Goal: Ask a question: Seek information or help from site administrators or community

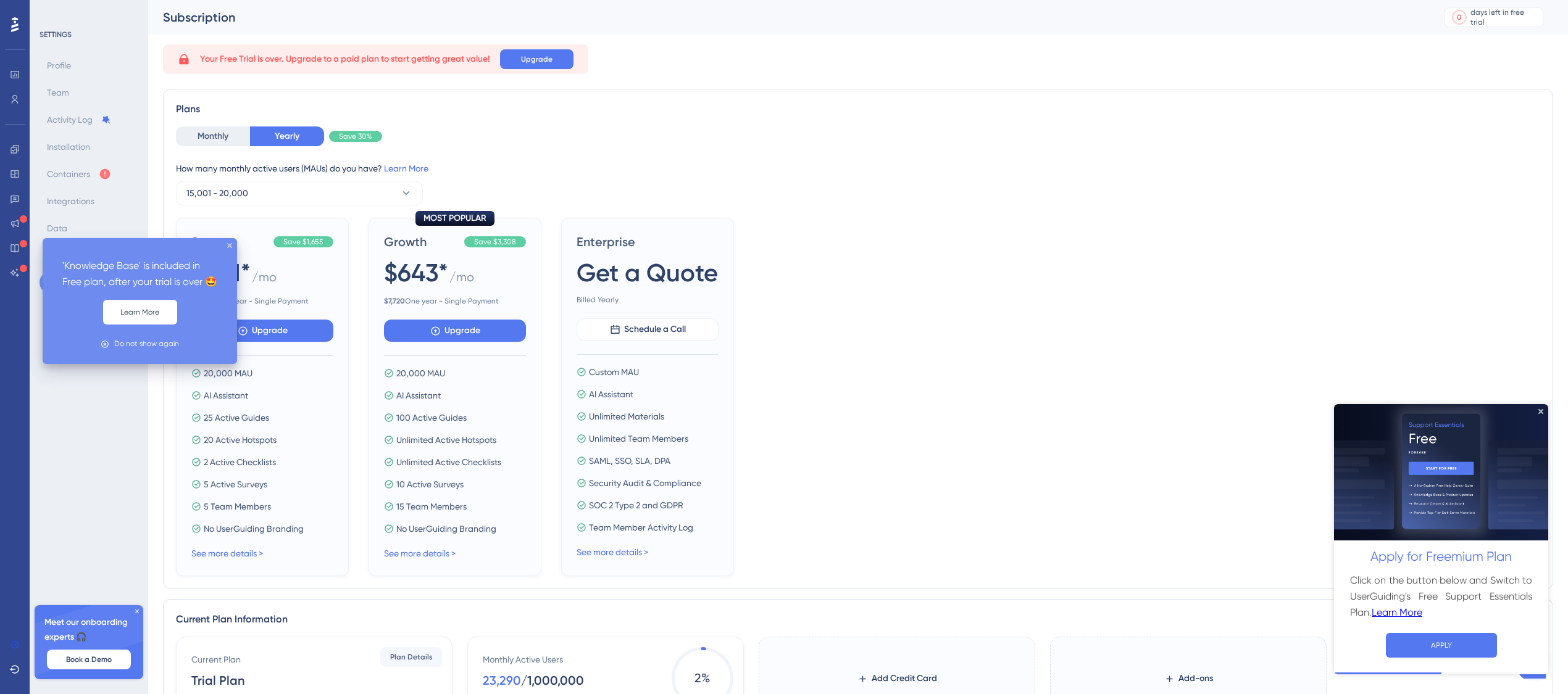
click at [34, 229] on div "SETTINGS Profile Team Activity Log Installation Containers Integrations Data Lo…" at bounding box center [88, 347] width 119 height 694
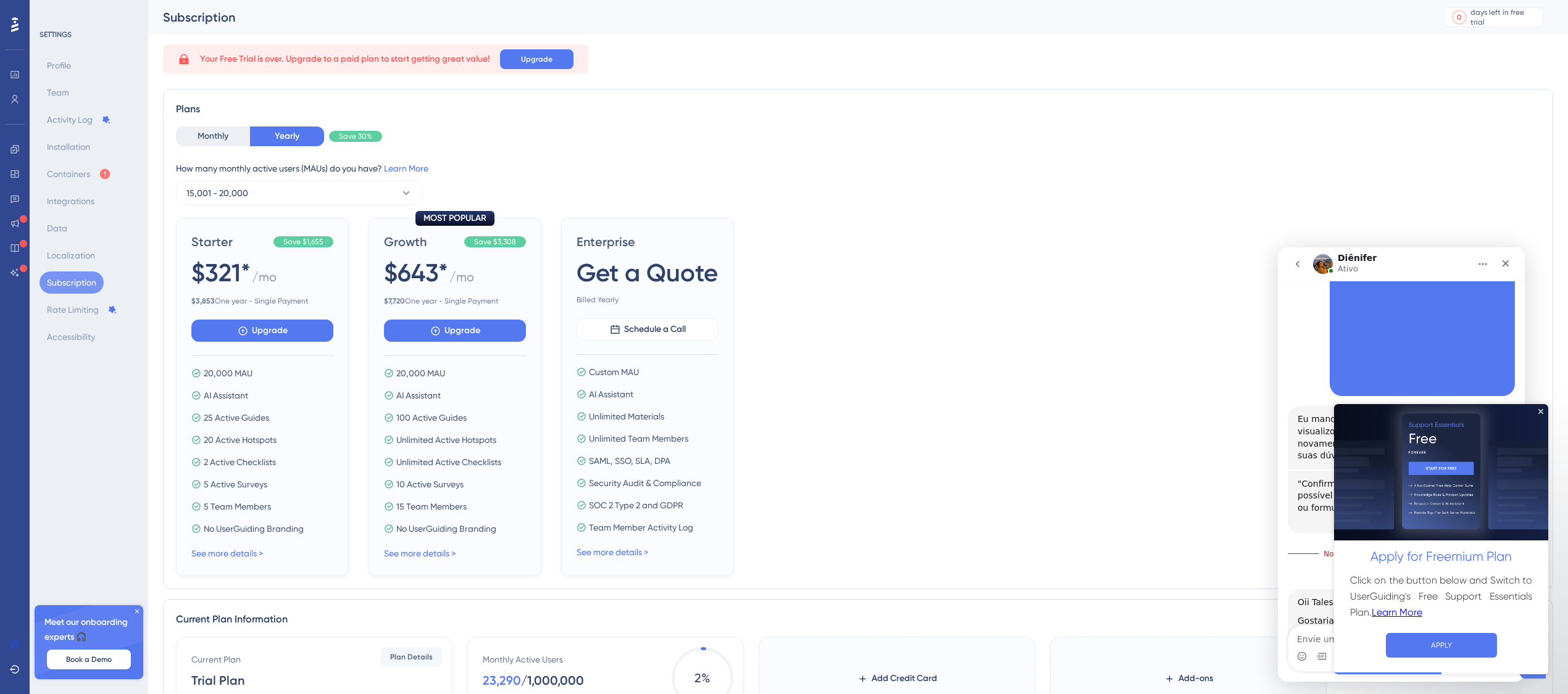
scroll to position [250, 0]
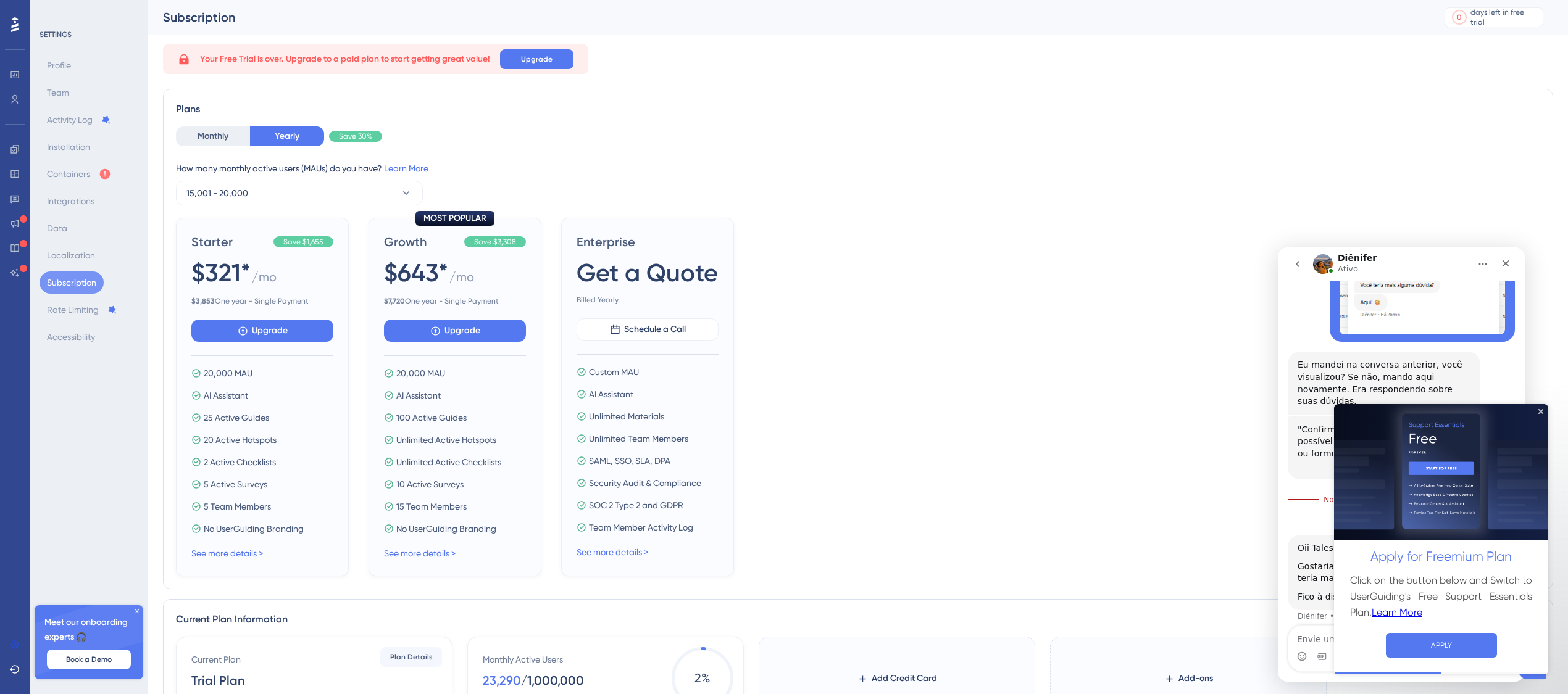
click at [28, 237] on div "Logout" at bounding box center [14, 347] width 29 height 694
click at [8, 24] on div at bounding box center [14, 25] width 20 height 20
click at [1538, 425] on img at bounding box center [1441, 472] width 214 height 137
click at [1540, 412] on icon "Close Preview" at bounding box center [1540, 411] width 5 height 5
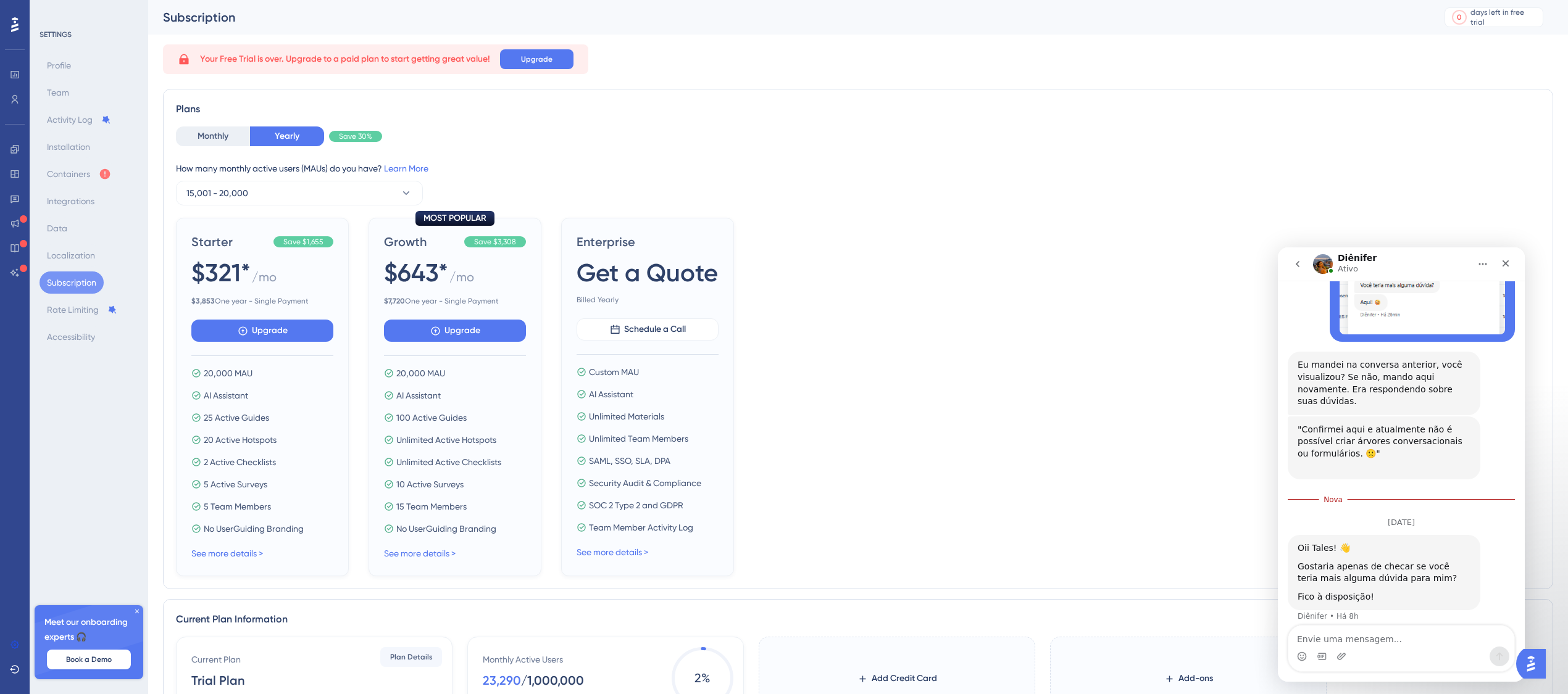
click at [1415, 658] on div "Messenger da Intercom" at bounding box center [1401, 656] width 226 height 20
click at [1429, 634] on textarea "Envie uma mensagem..." at bounding box center [1401, 636] width 226 height 21
type textarea "Oi"
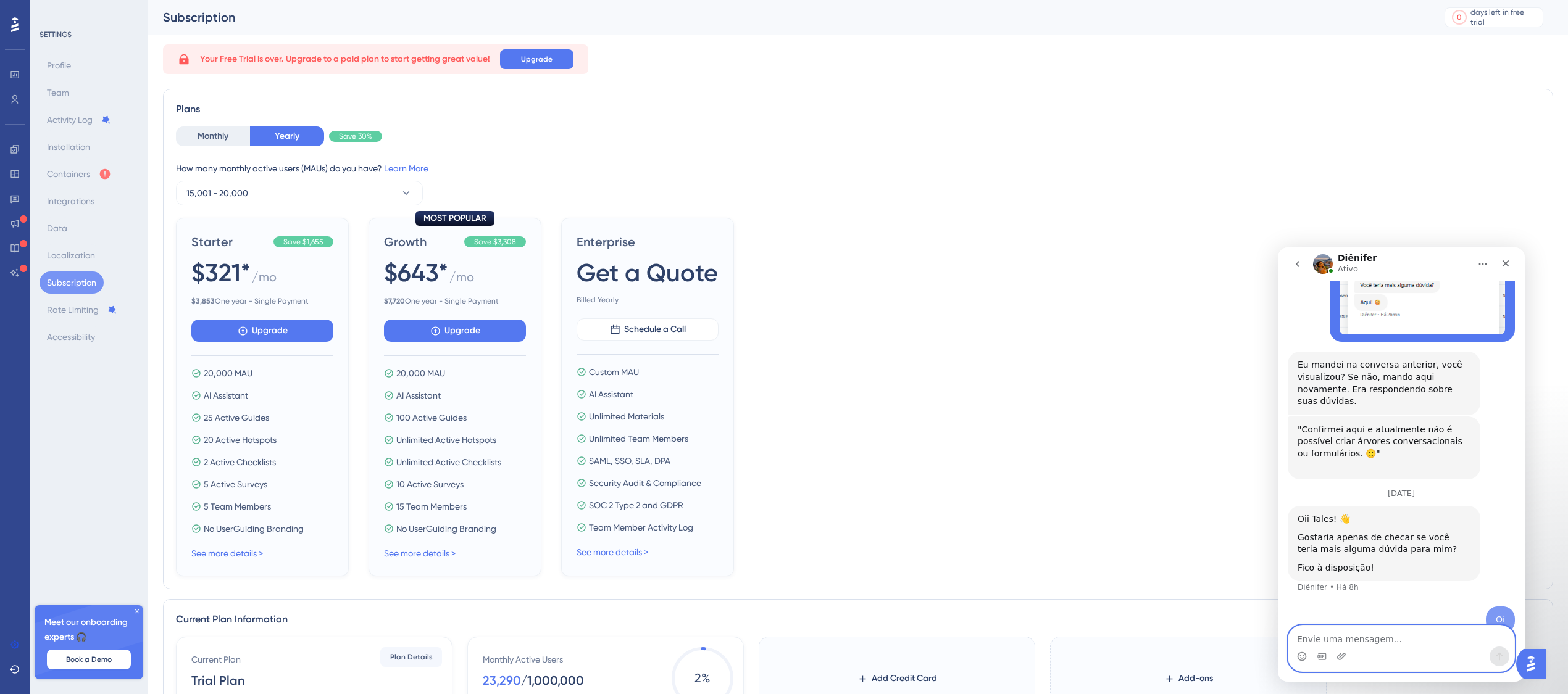
scroll to position [258, 0]
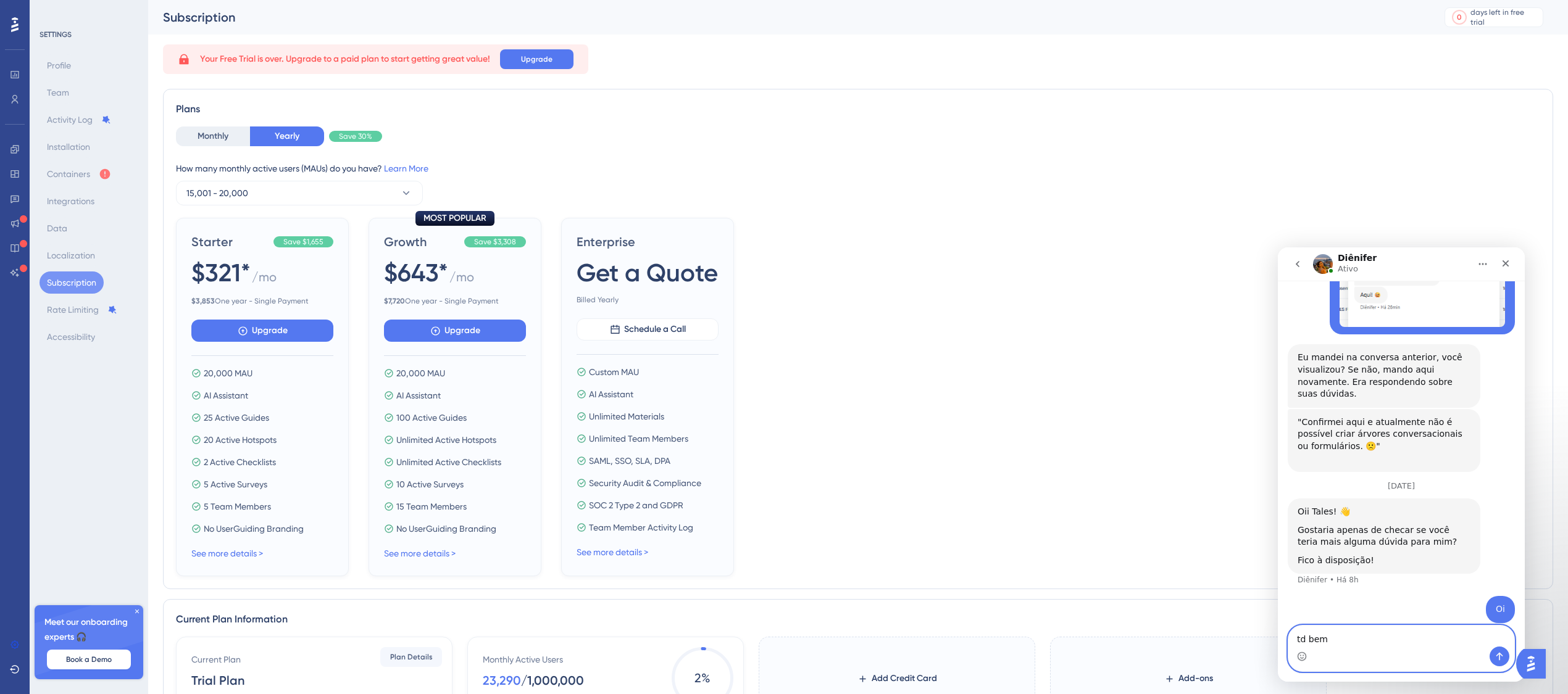
type textarea "td bem?"
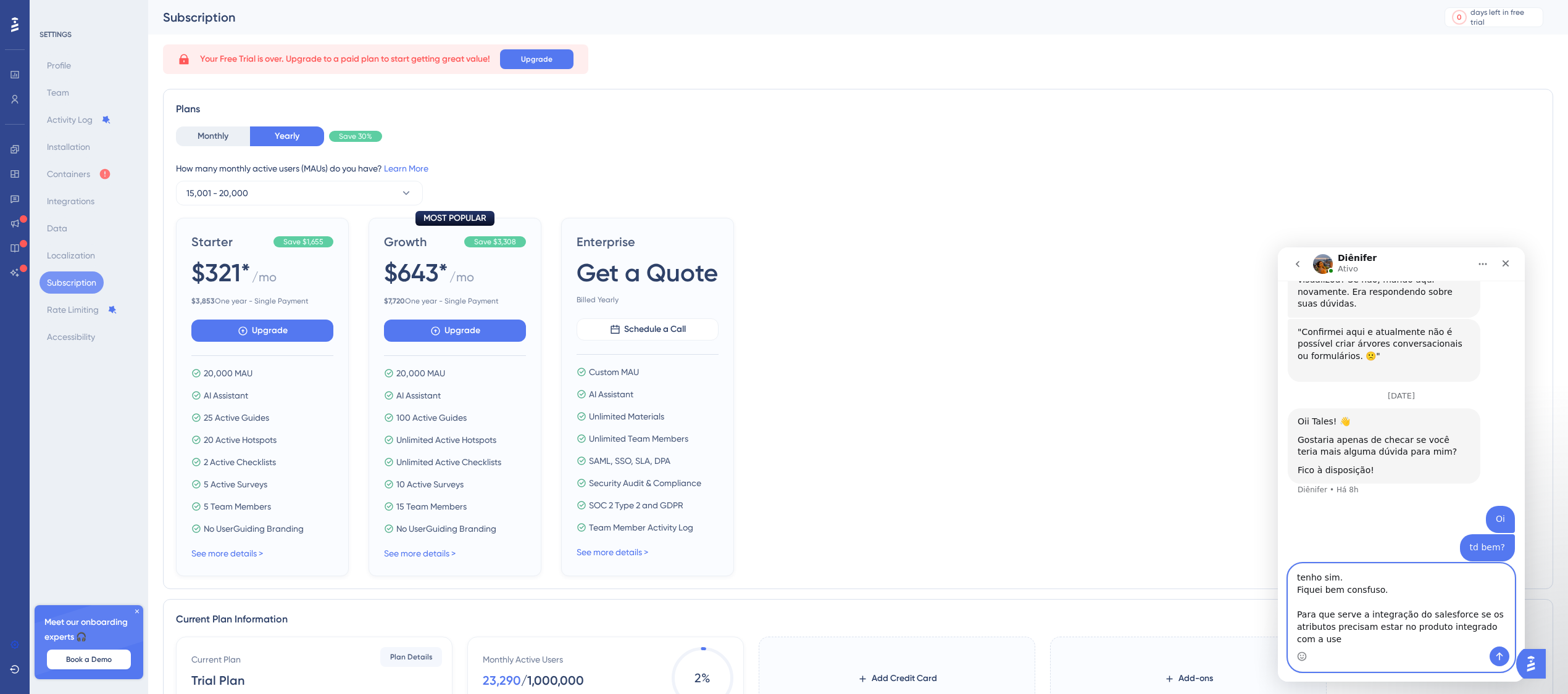
scroll to position [360, 0]
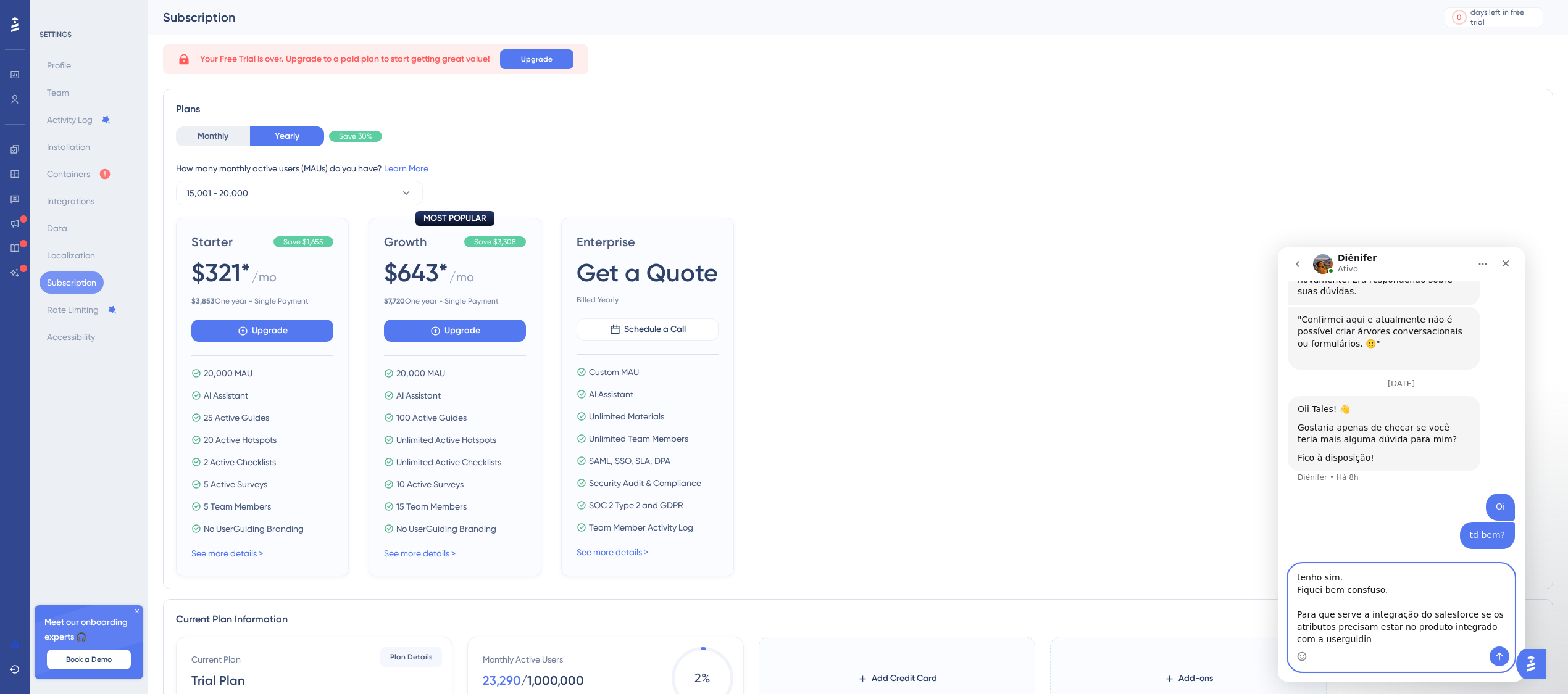
type textarea "tenho sim. Fiquei bem consfuso. Para que serve a integração do salesforce se os…"
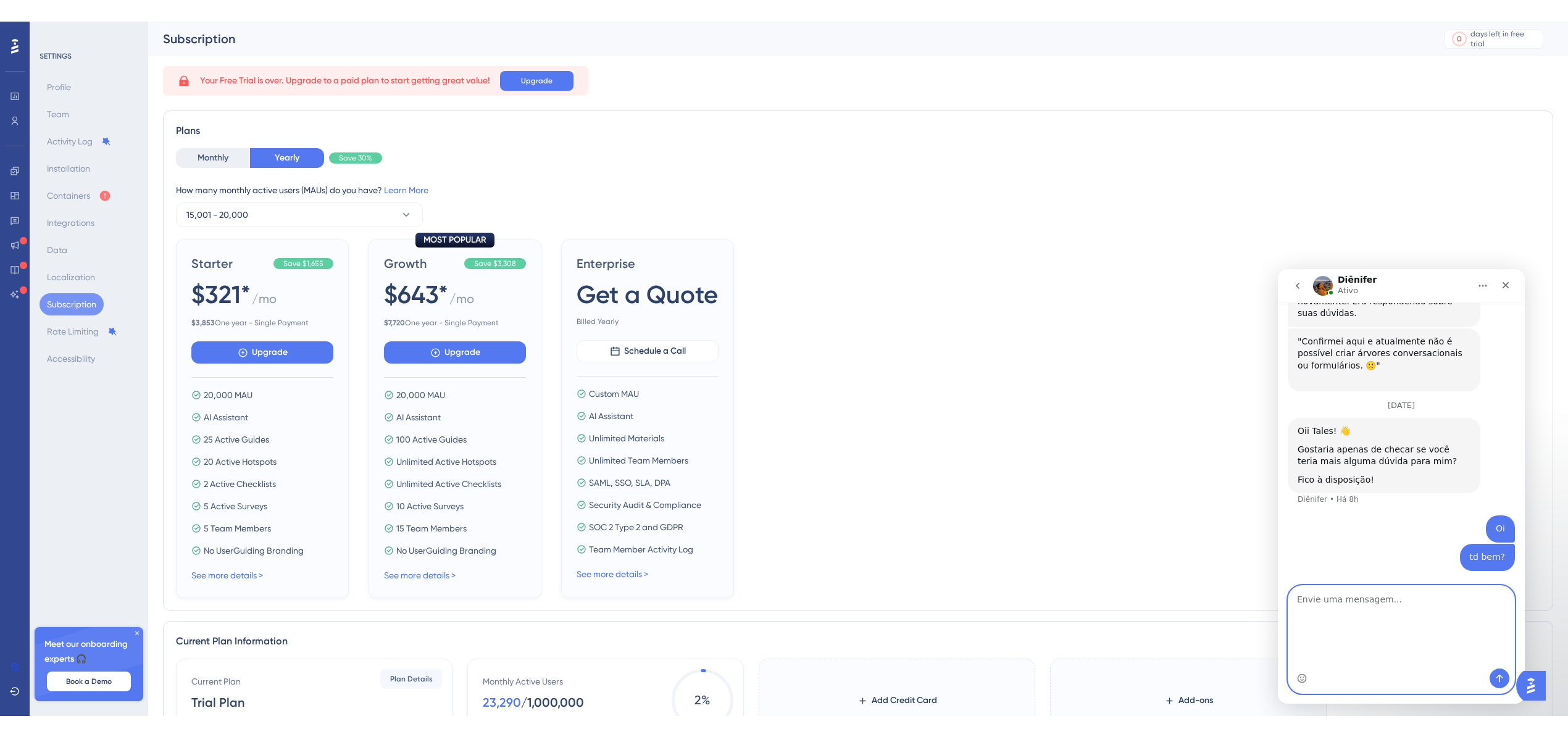
scroll to position [381, 0]
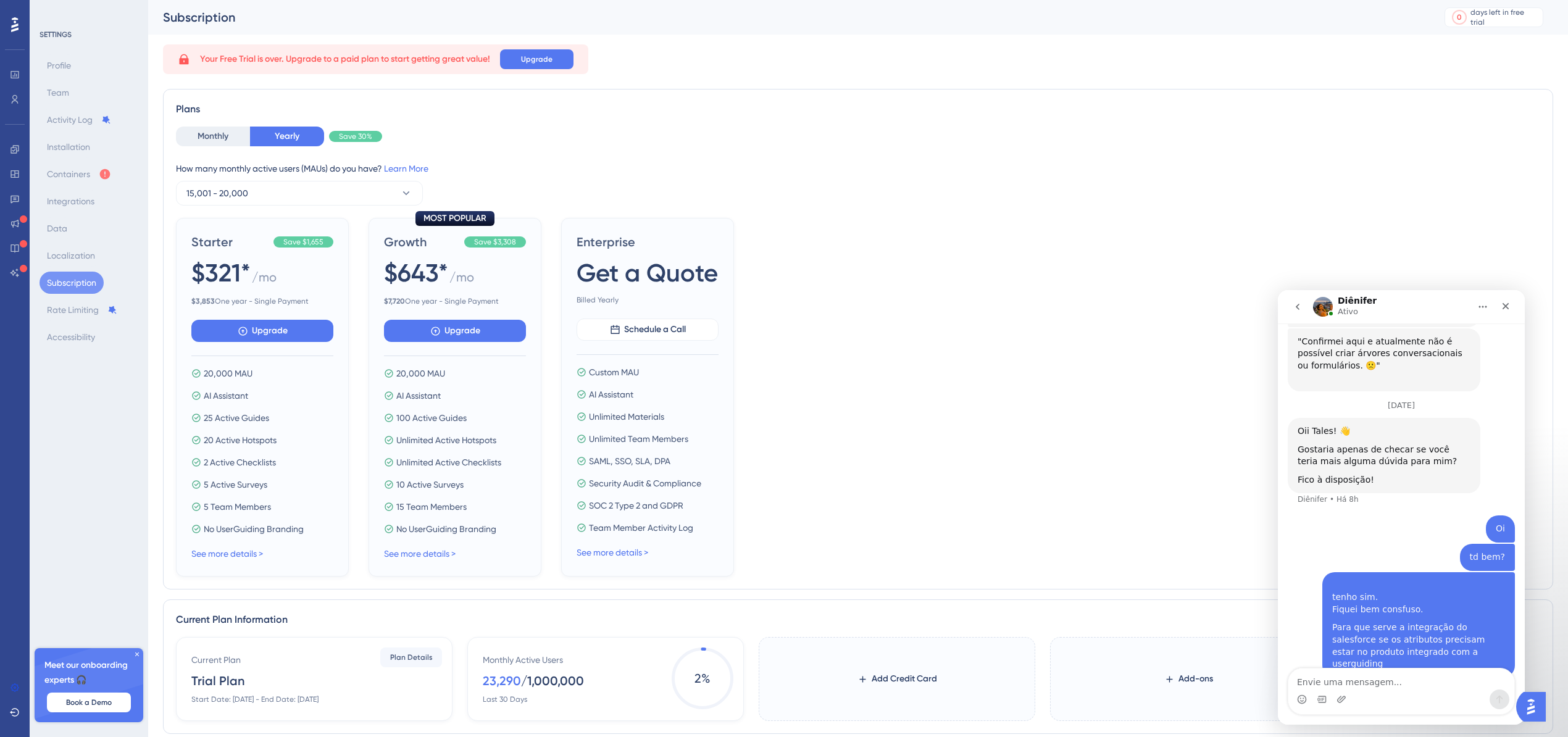
click at [20, 238] on div at bounding box center [24, 244] width 8 height 11
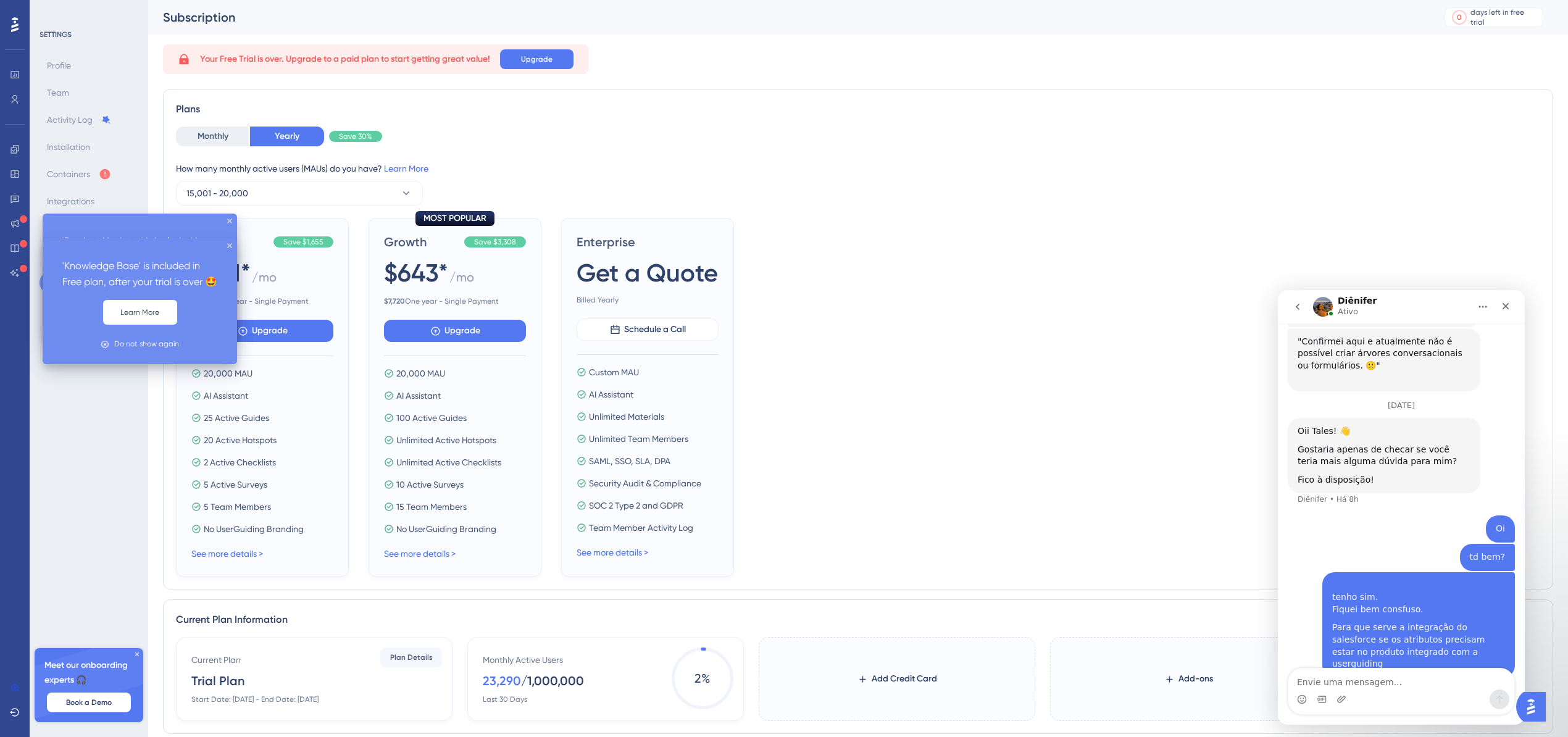
click at [25, 216] on icon at bounding box center [24, 219] width 8 height 8
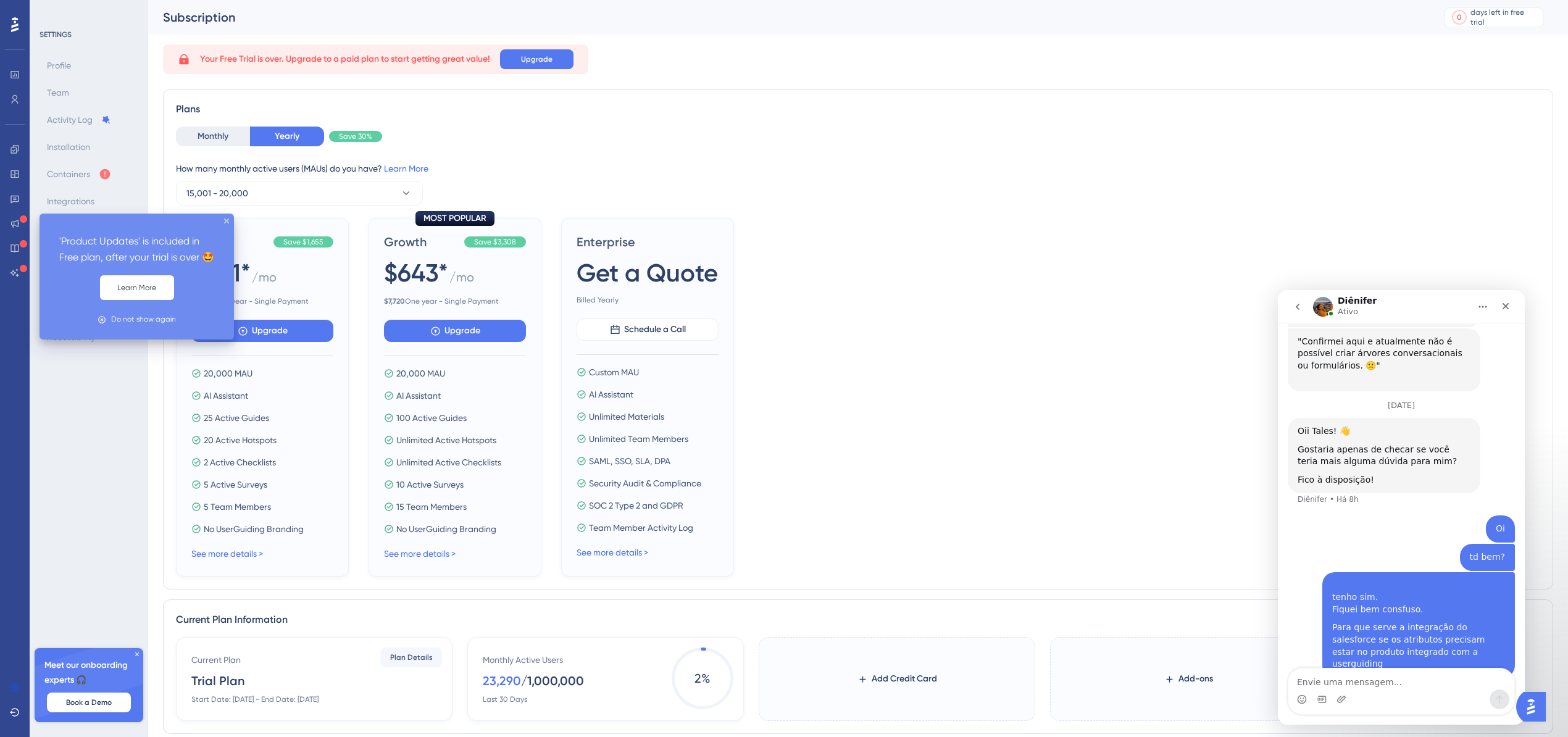
click at [24, 221] on icon at bounding box center [24, 219] width 8 height 8
click at [24, 222] on icon at bounding box center [24, 219] width 8 height 8
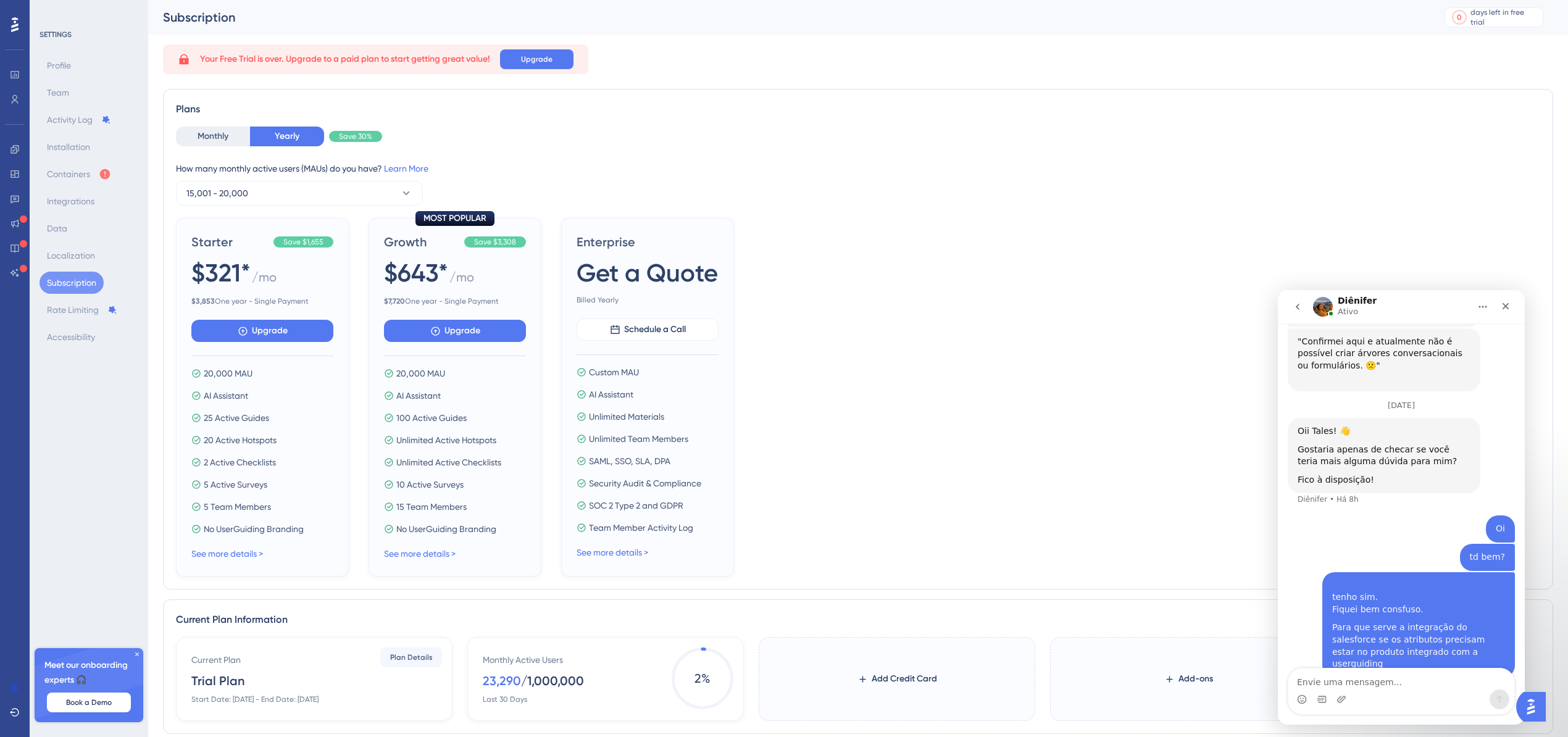
drag, startPoint x: 32, startPoint y: 157, endPoint x: 20, endPoint y: 149, distance: 14.4
click at [31, 157] on div "SETTINGS Profile Team Activity Log Installation Containers Integrations Data Lo…" at bounding box center [88, 368] width 119 height 737
click at [545, 55] on span "Upgrade" at bounding box center [536, 59] width 31 height 9
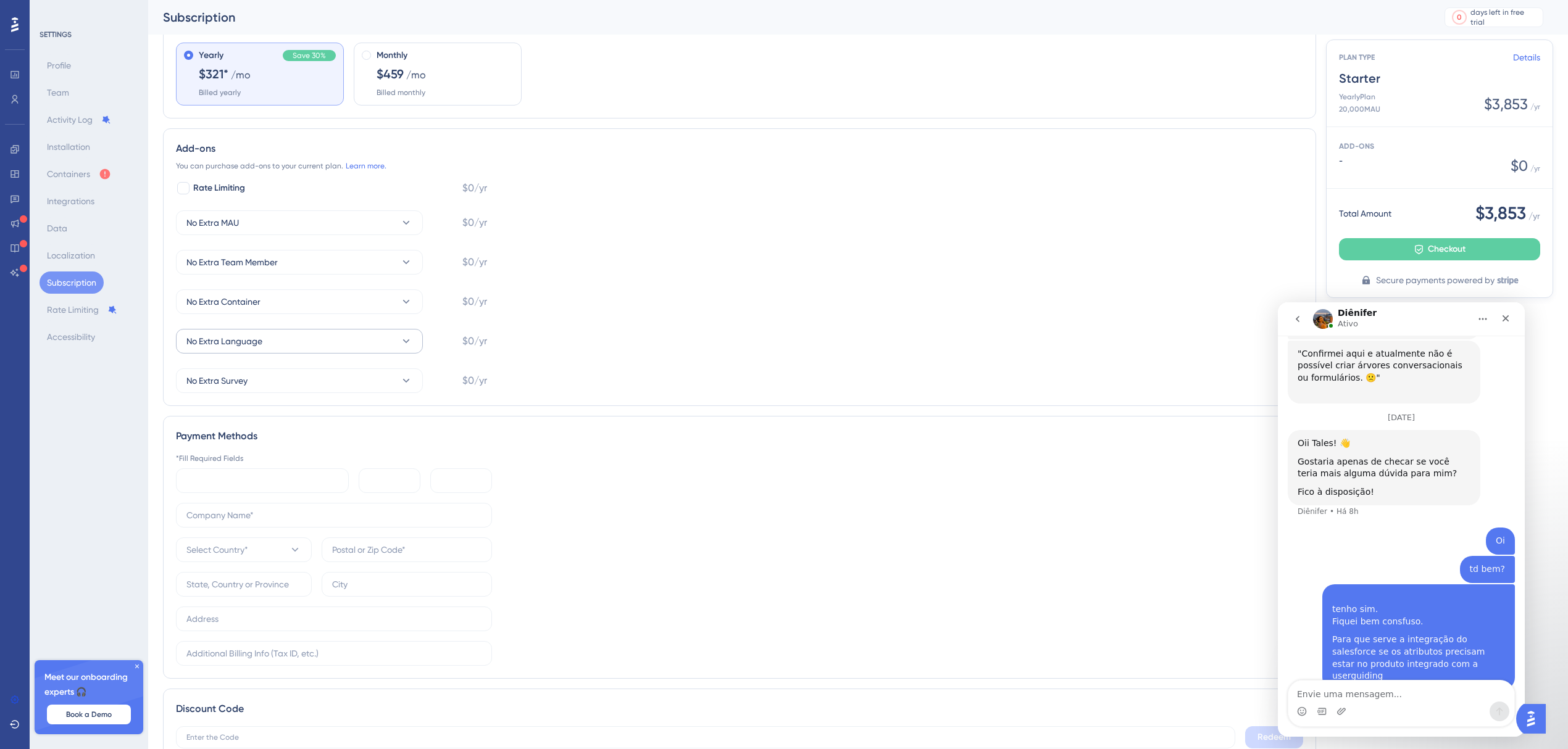
scroll to position [129, 0]
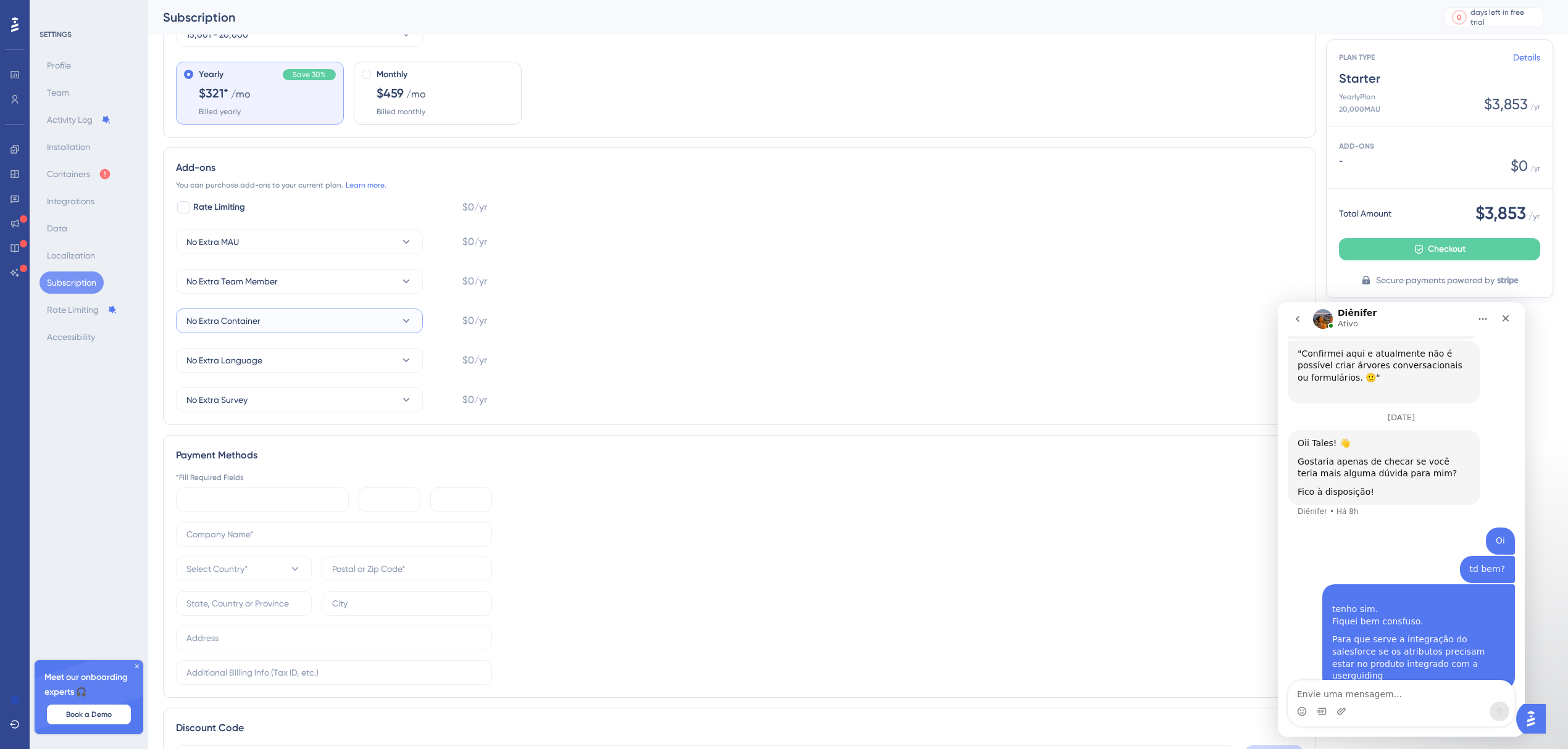
click at [374, 326] on button "No Extra Container" at bounding box center [299, 320] width 247 height 25
click at [303, 425] on div "+3 Containers +3 Containers" at bounding box center [299, 432] width 212 height 25
click at [382, 314] on button "+3 Containers" at bounding box center [299, 320] width 247 height 25
click at [670, 278] on div "Rate Limiting $0/yr No Extra MAU $0/yr No Extra Team Member $0/yr +3 Containers…" at bounding box center [739, 306] width 1127 height 212
click at [320, 245] on button "No Extra MAU" at bounding box center [299, 242] width 247 height 25
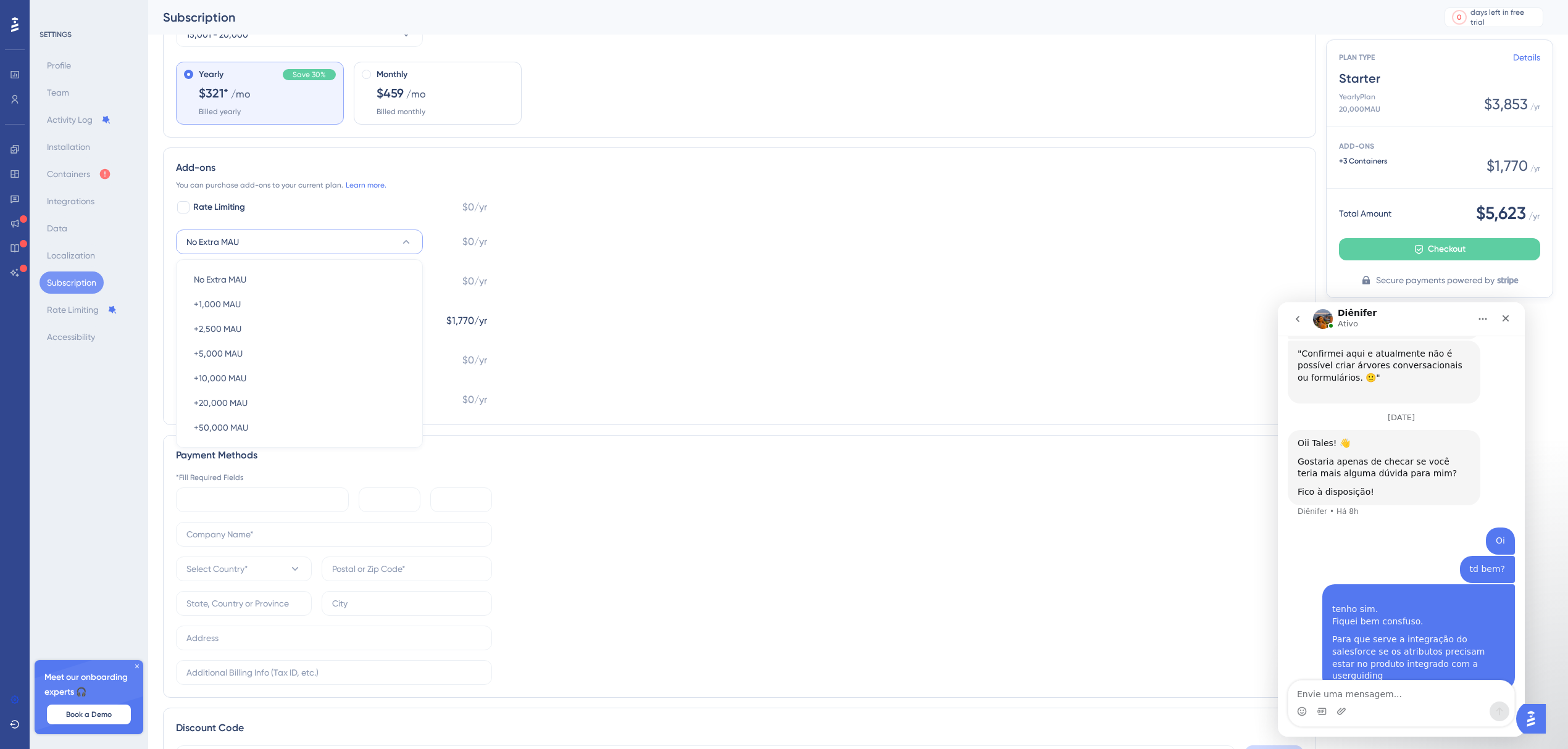
click at [320, 245] on button "No Extra MAU" at bounding box center [299, 242] width 247 height 25
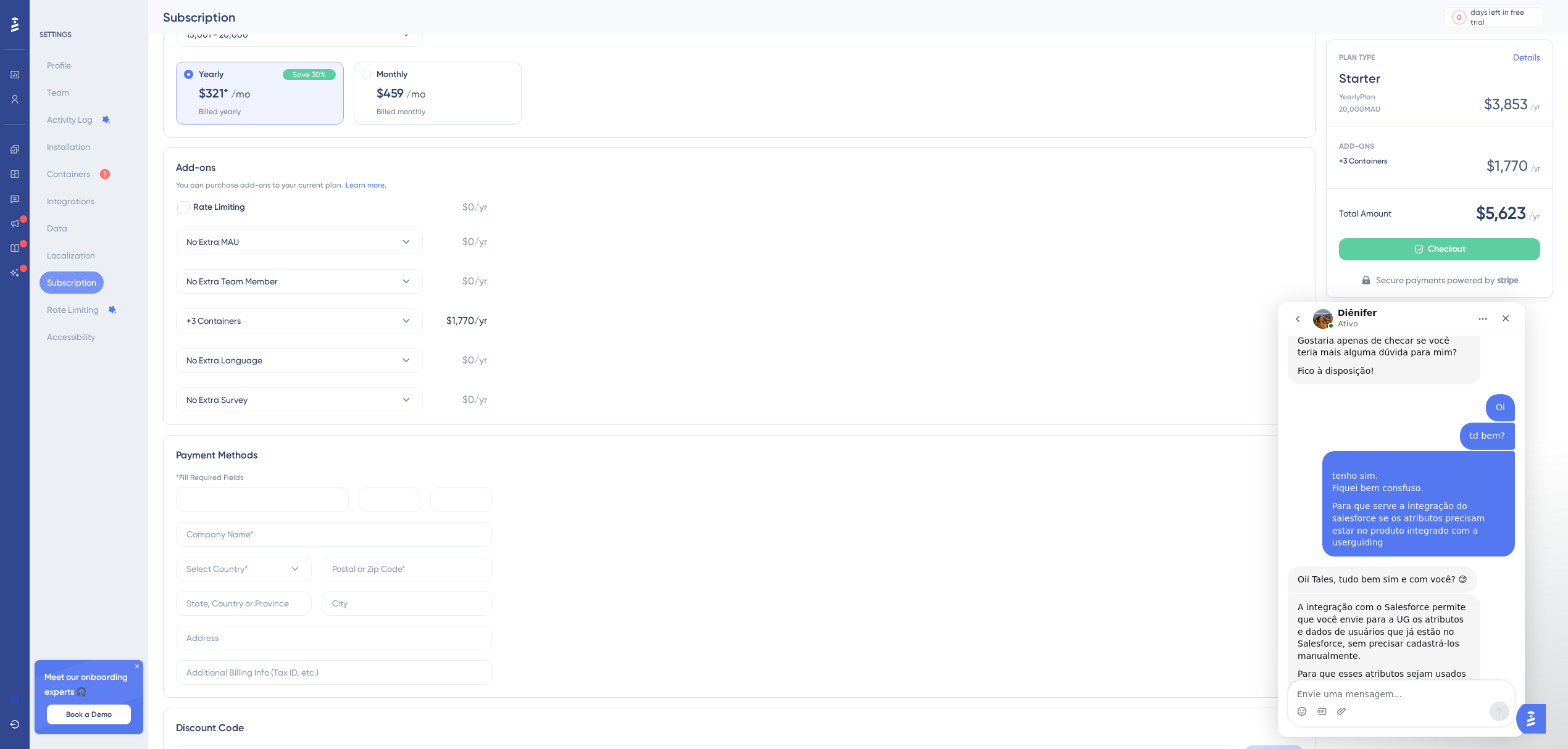
scroll to position [560, 0]
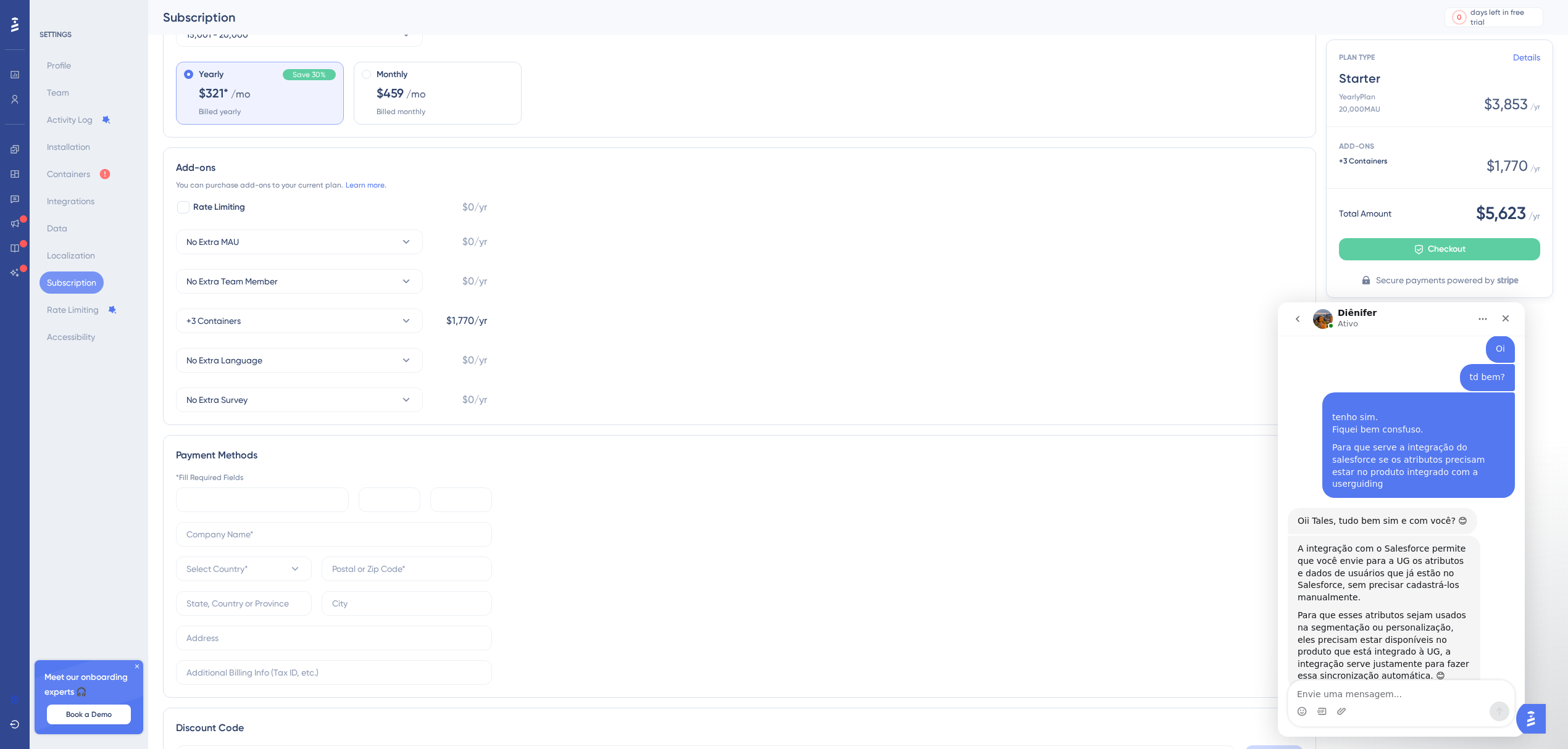
click at [1475, 566] on div "A integração com o Salesforce permite que você envie para a UG os atributos e d…" at bounding box center [1383, 612] width 193 height 155
click at [1414, 684] on textarea "Envie uma mensagem..." at bounding box center [1401, 691] width 226 height 21
click at [1444, 683] on textarea "Envie uma mensagem..." at bounding box center [1401, 691] width 226 height 21
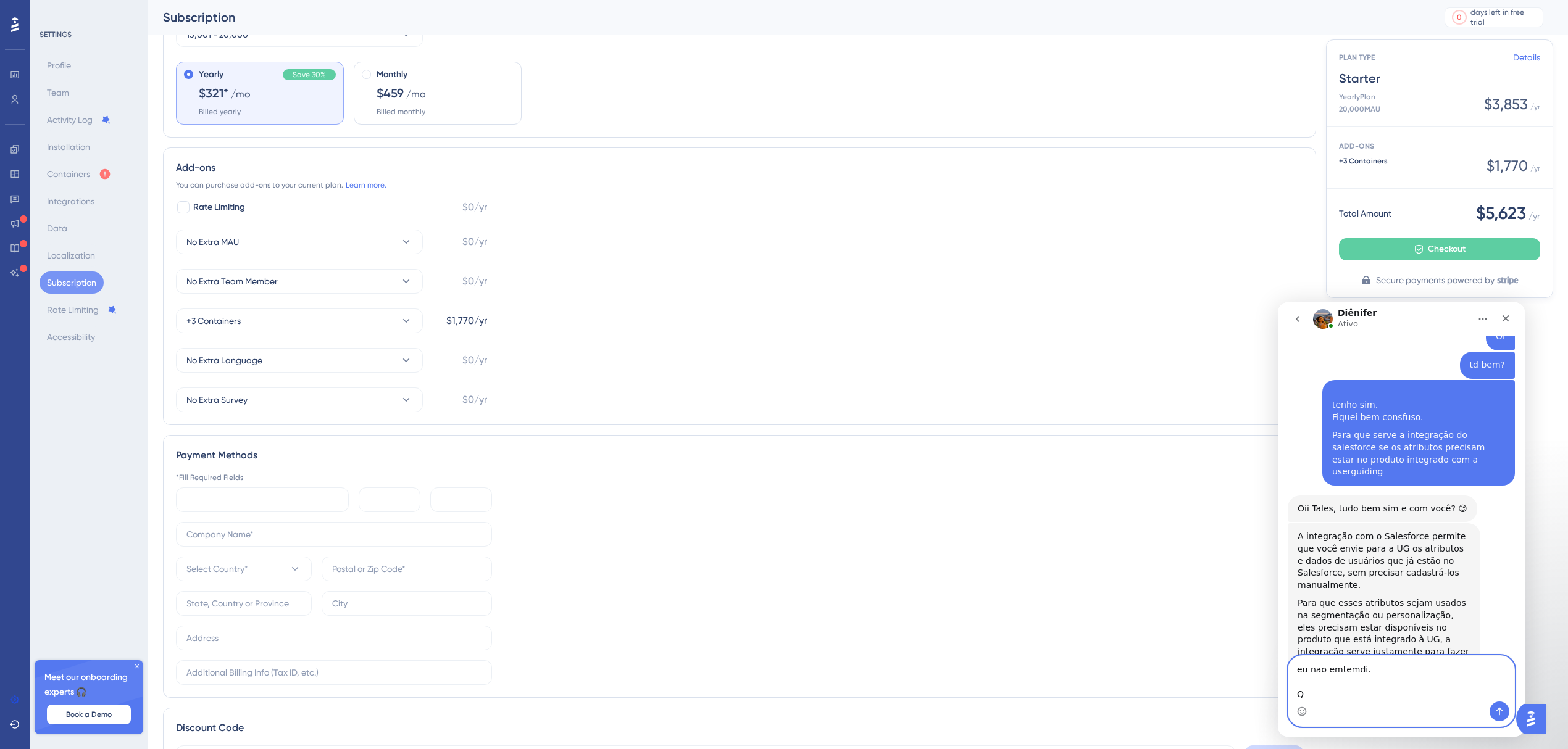
scroll to position [585, 0]
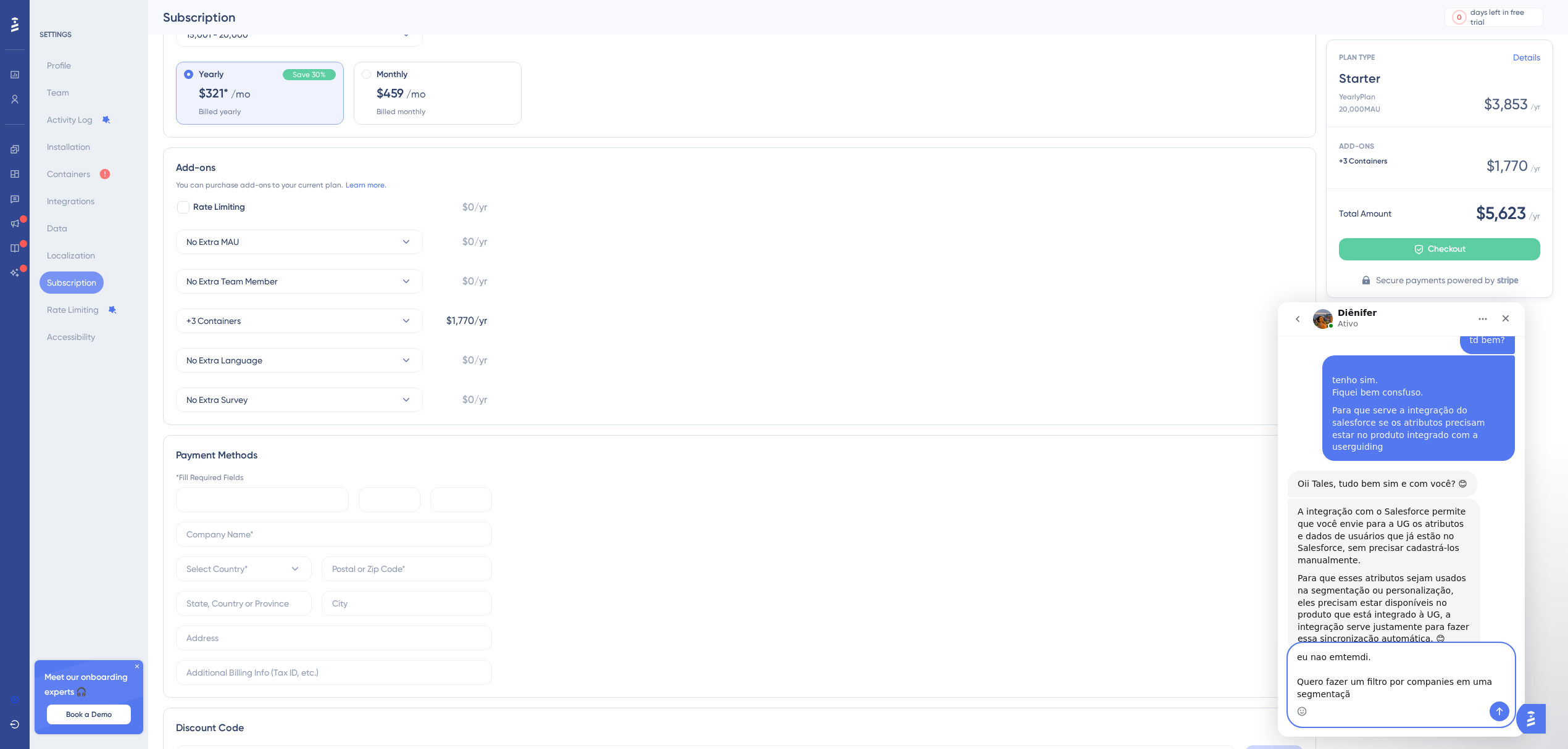
type textarea "eu nao emtemdi. Quero fazer um filtro por companies em uma segmentação"
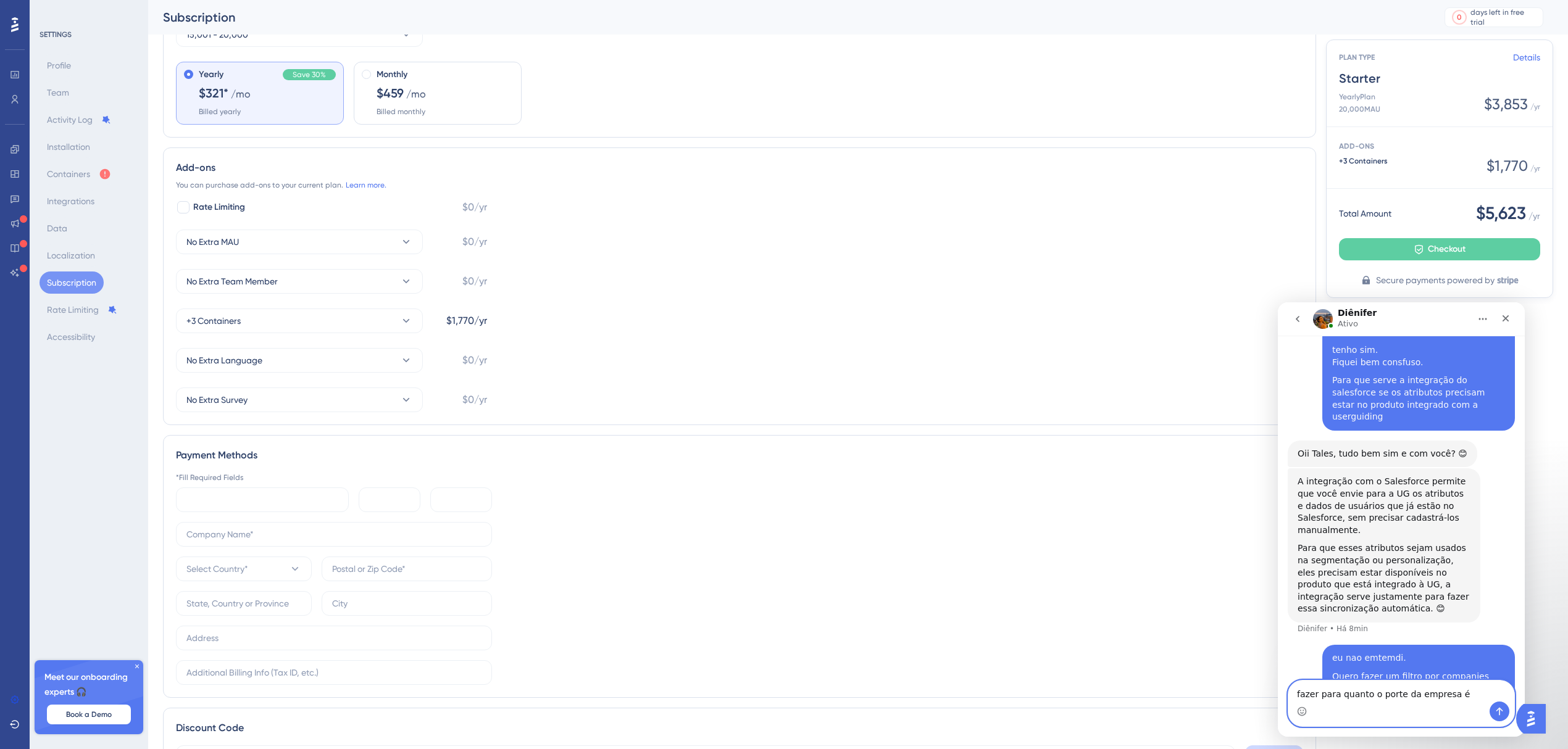
type textarea "fazer para quanto o porte da empresa é P"
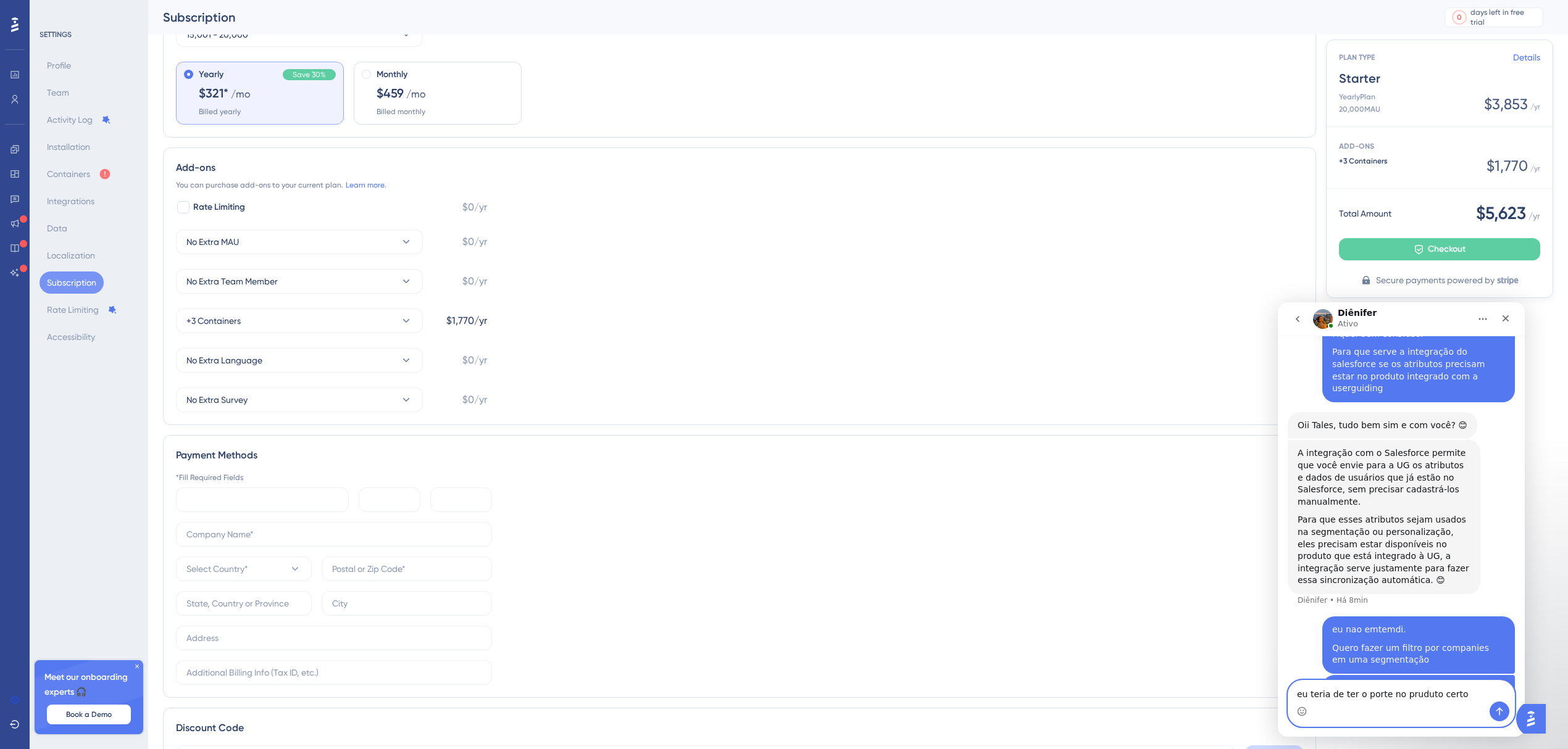
type textarea "eu teria de ter o porte no pruduto certo:"
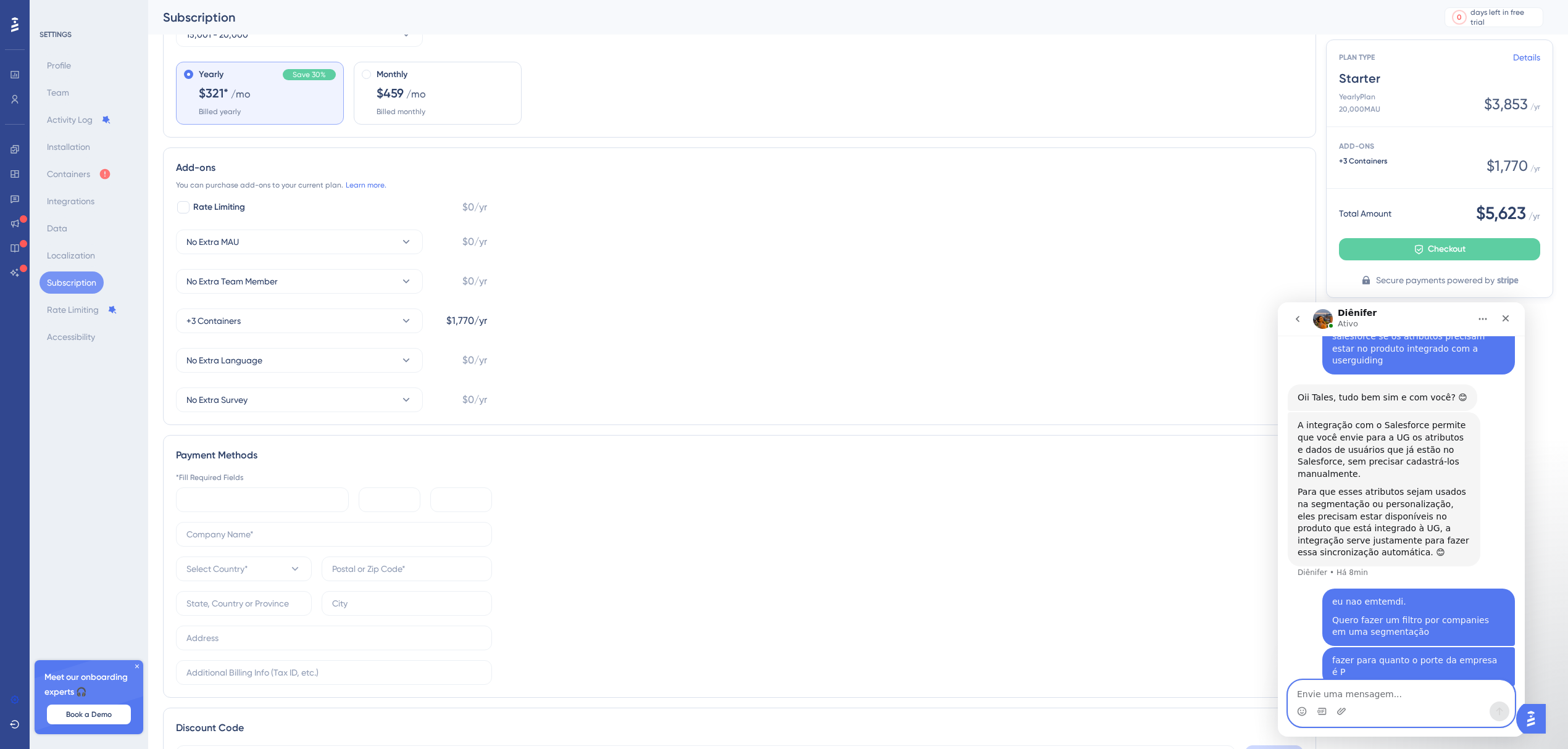
type textarea "?"
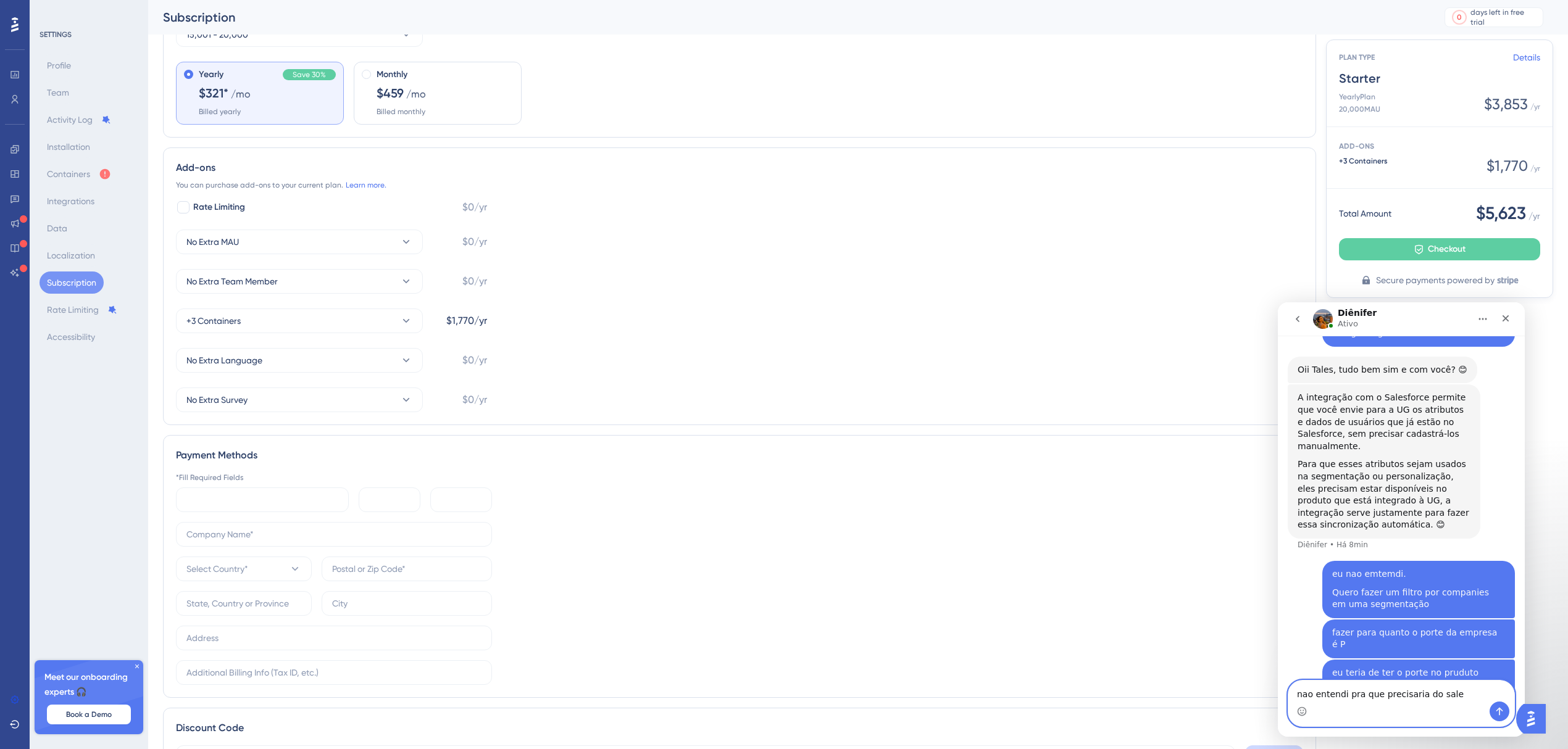
type textarea "nao entendi pra que precisaria do sales"
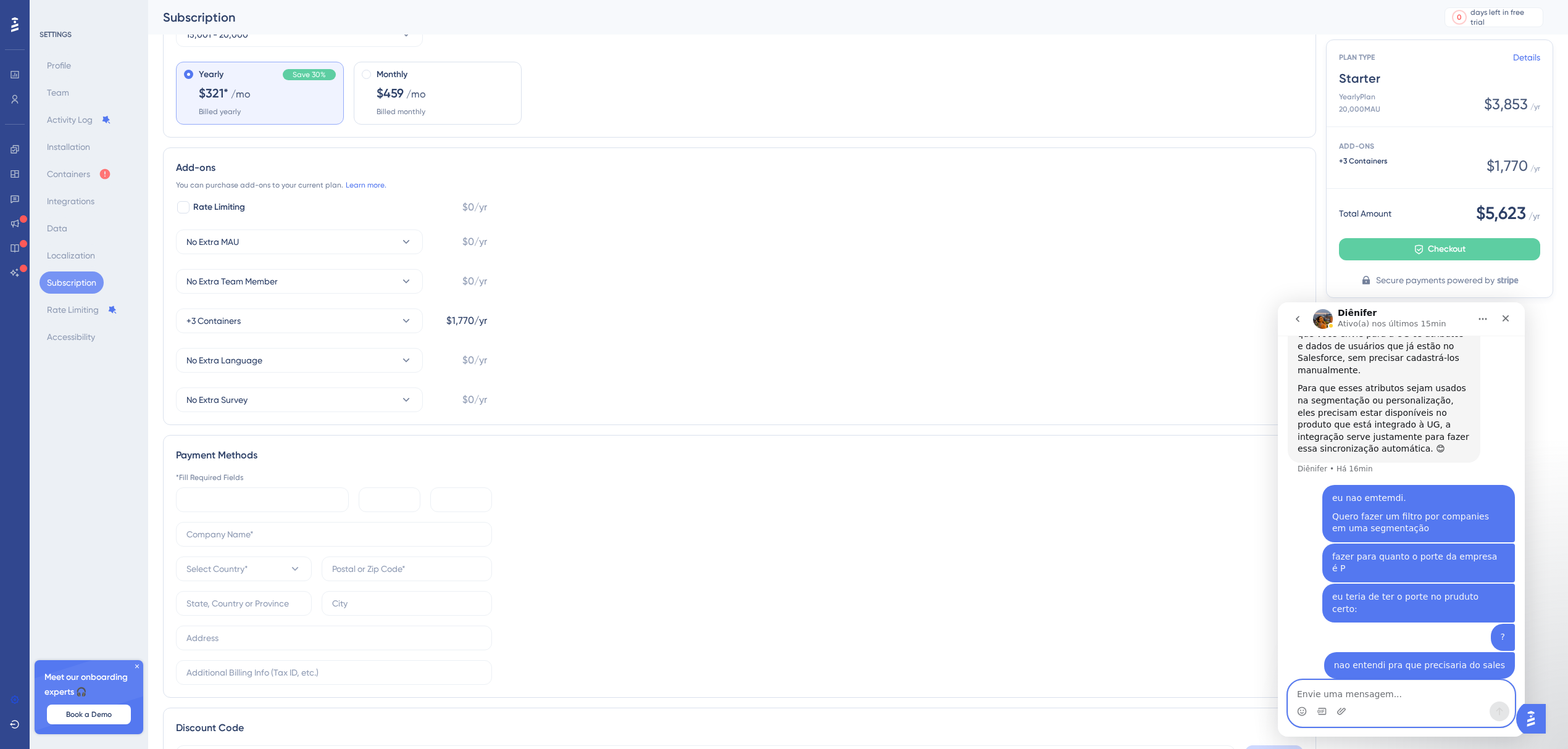
scroll to position [817, 0]
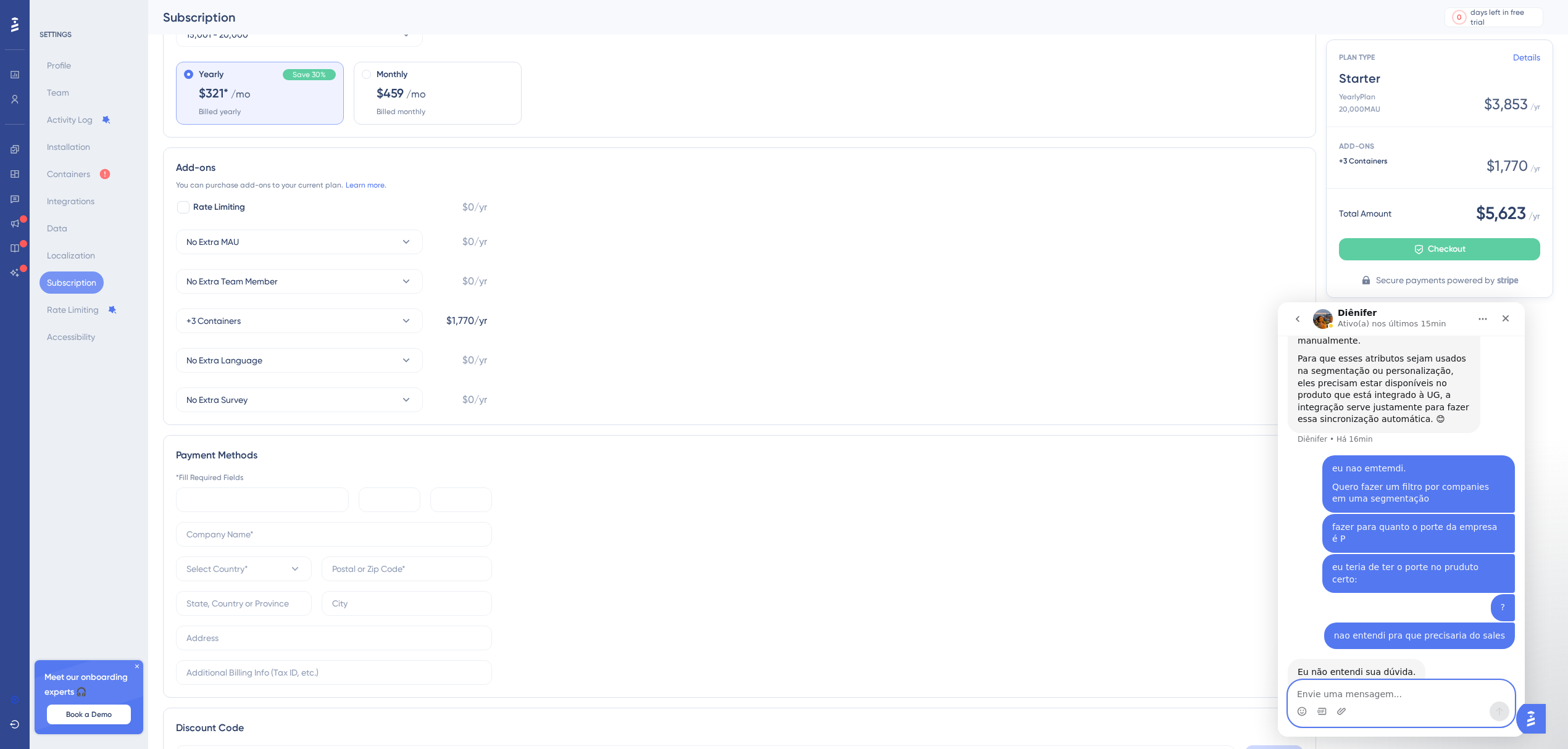
click at [1420, 695] on textarea "Envie uma mensagem..." at bounding box center [1401, 691] width 226 height 21
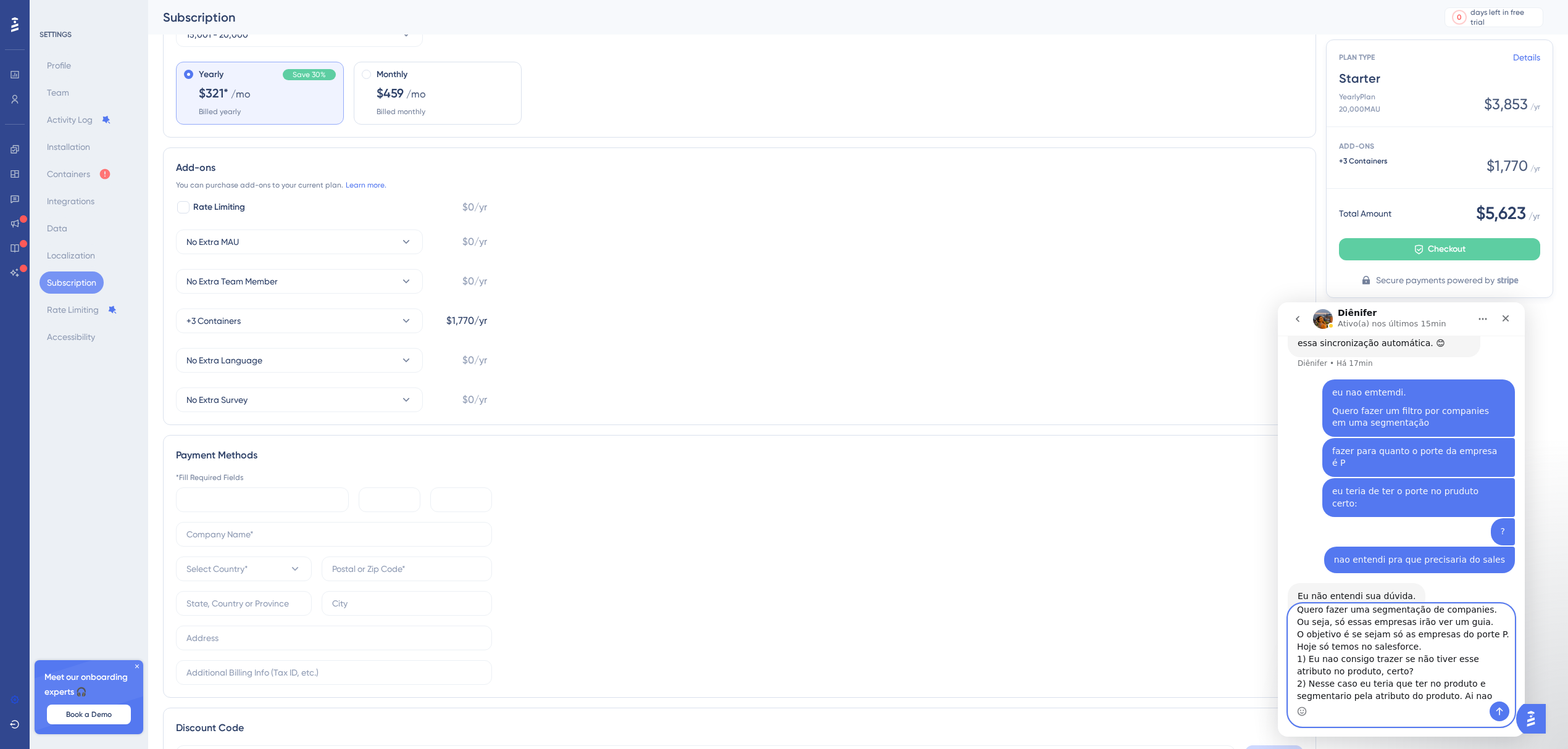
scroll to position [45, 0]
type textarea "Claro. Exemplo. Quero fazer uma segmentação de companies. Ou seja, só essas emp…"
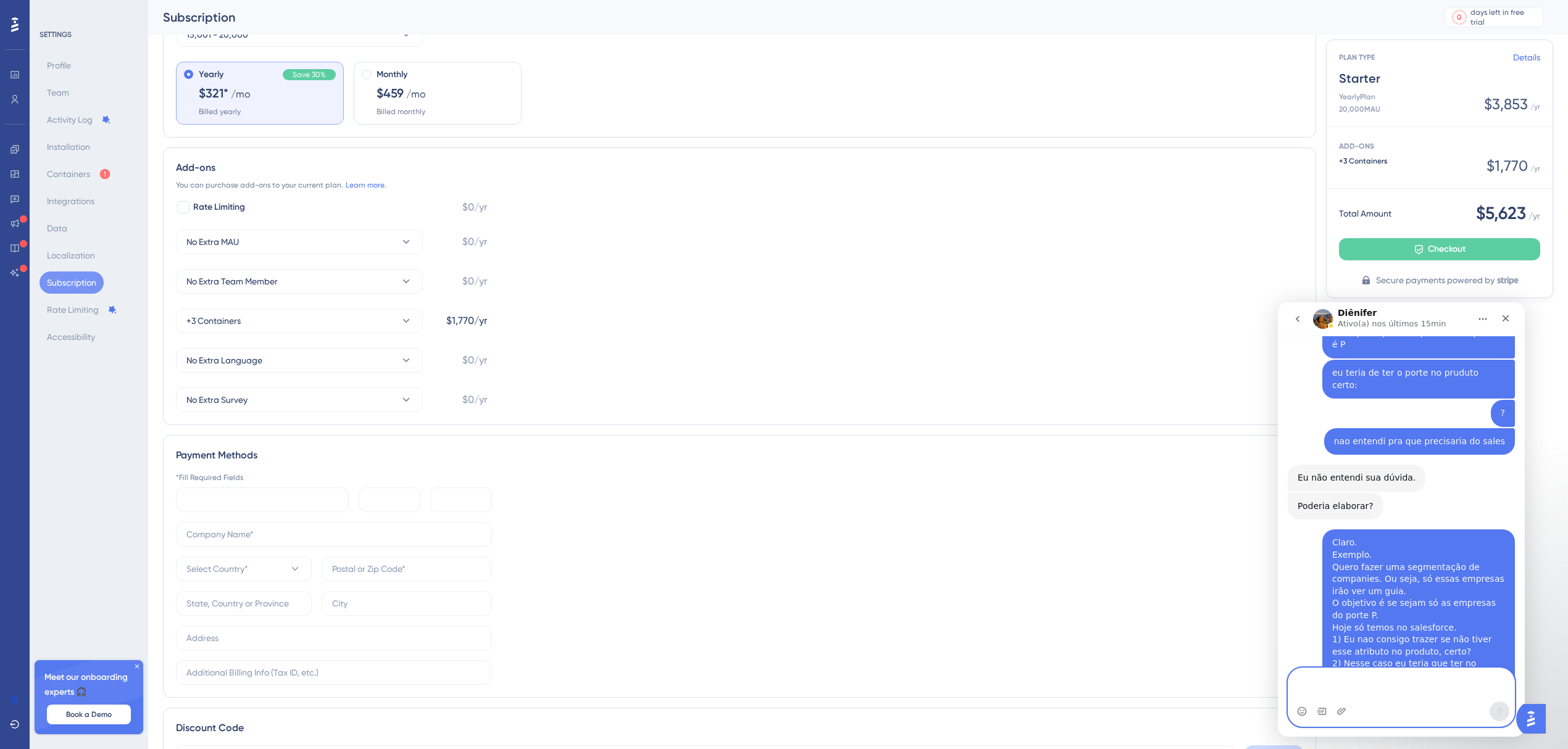
scroll to position [1199, 0]
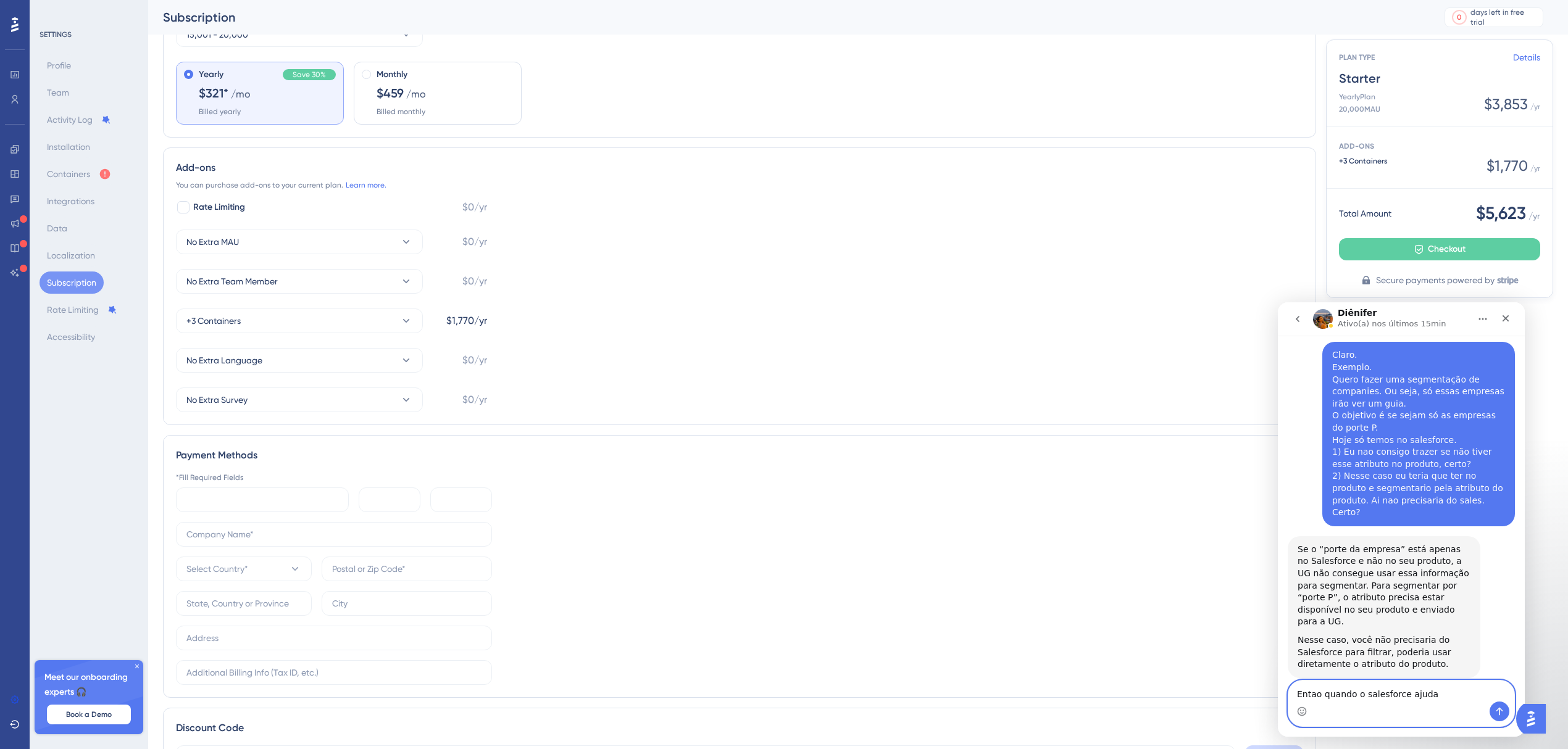
type textarea "Entao quando o salesforce ajuda?"
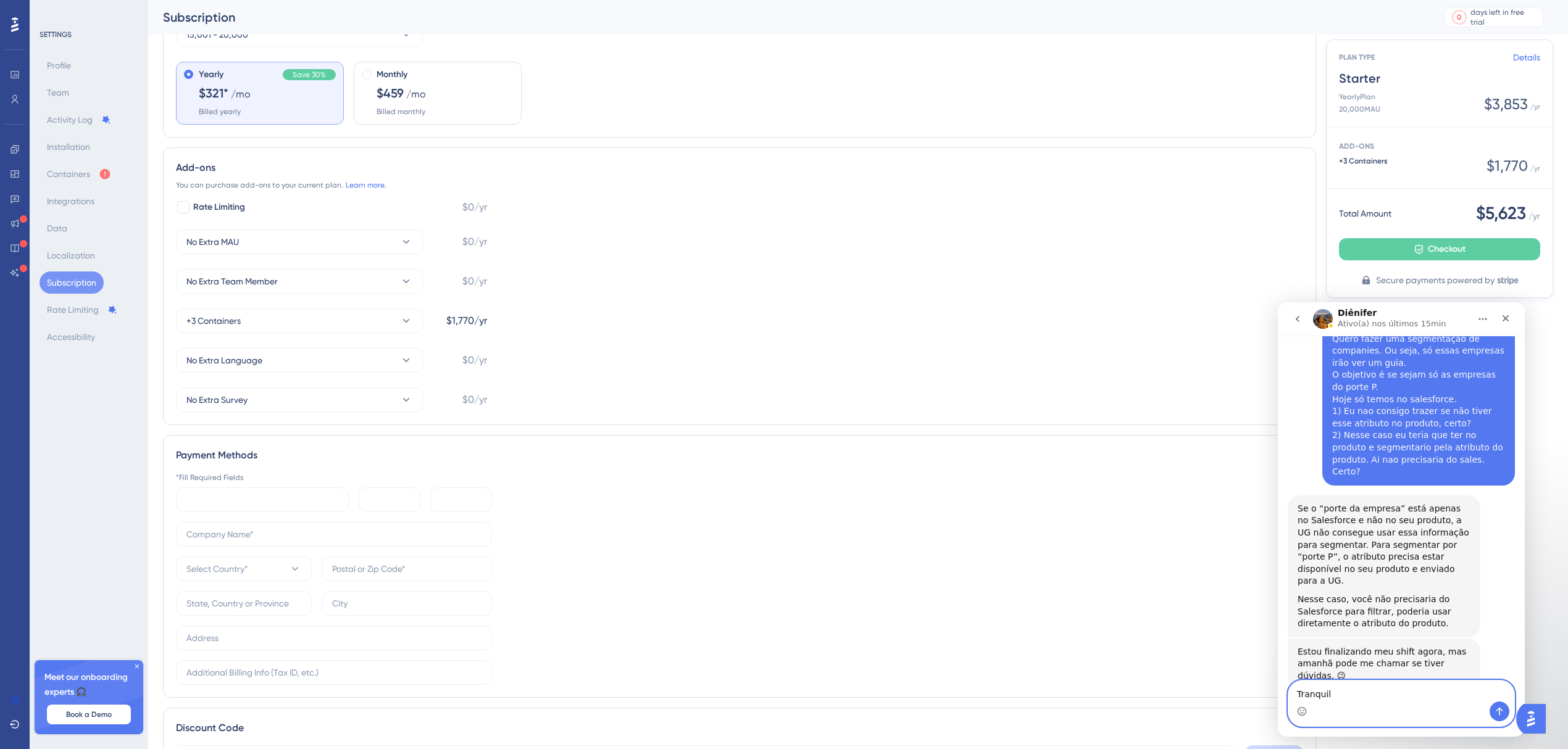
type textarea "Tranquilo"
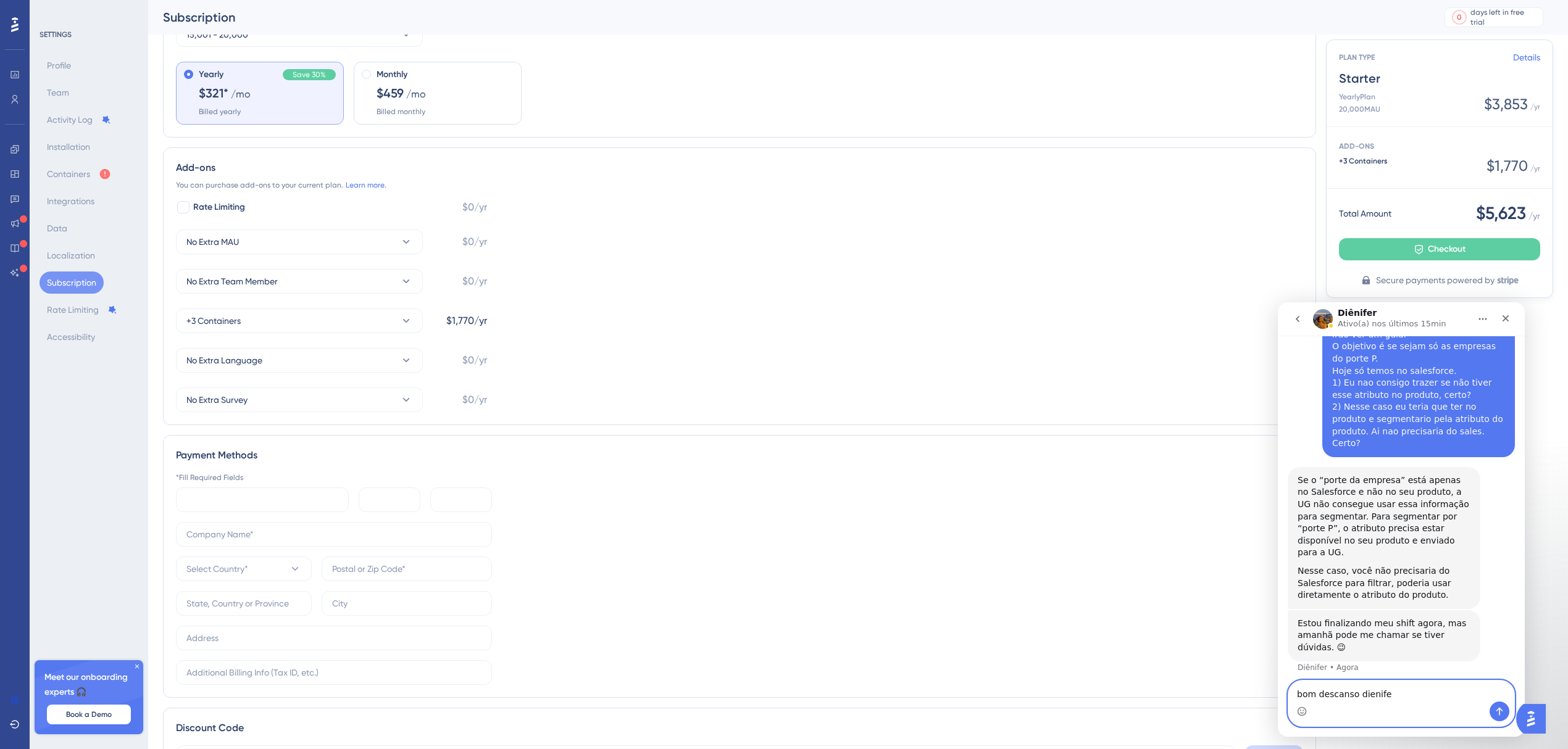
type textarea "bom descanso dienifer"
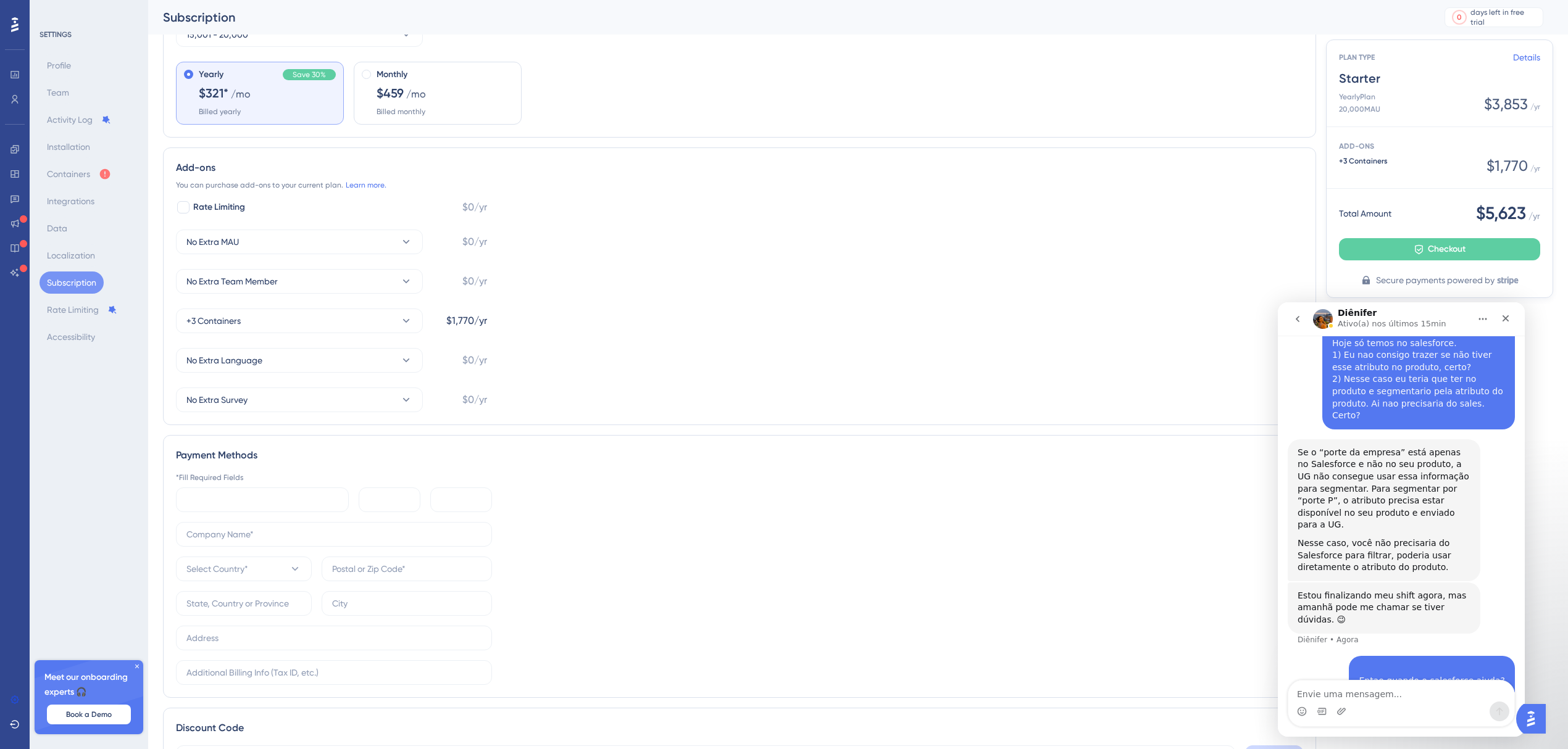
click at [1356, 705] on div "Messenger da Intercom" at bounding box center [1401, 711] width 226 height 20
click at [1381, 681] on textarea "Envie uma mensagem..." at bounding box center [1401, 691] width 226 height 21
type textarea "obrigado :)"
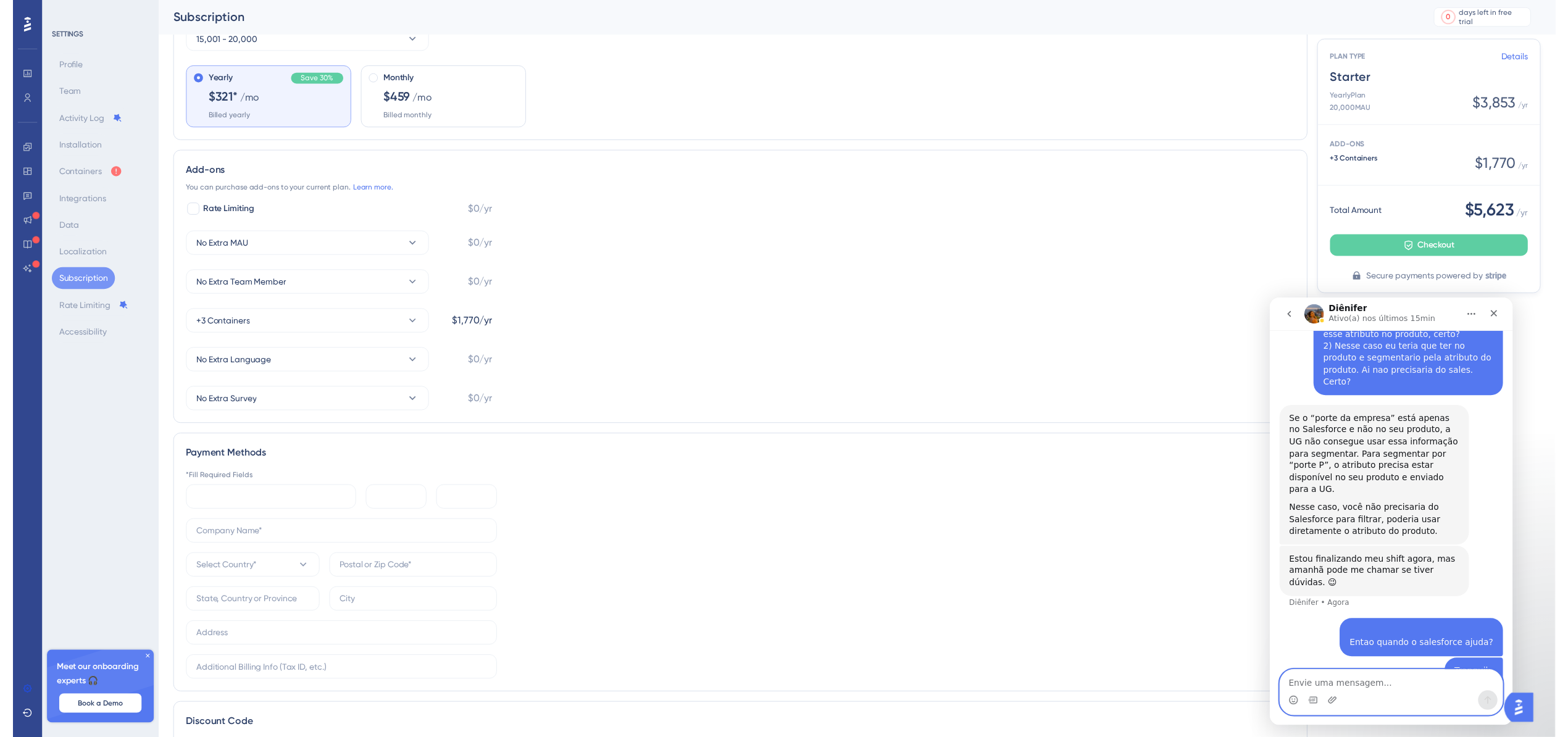
scroll to position [0, 0]
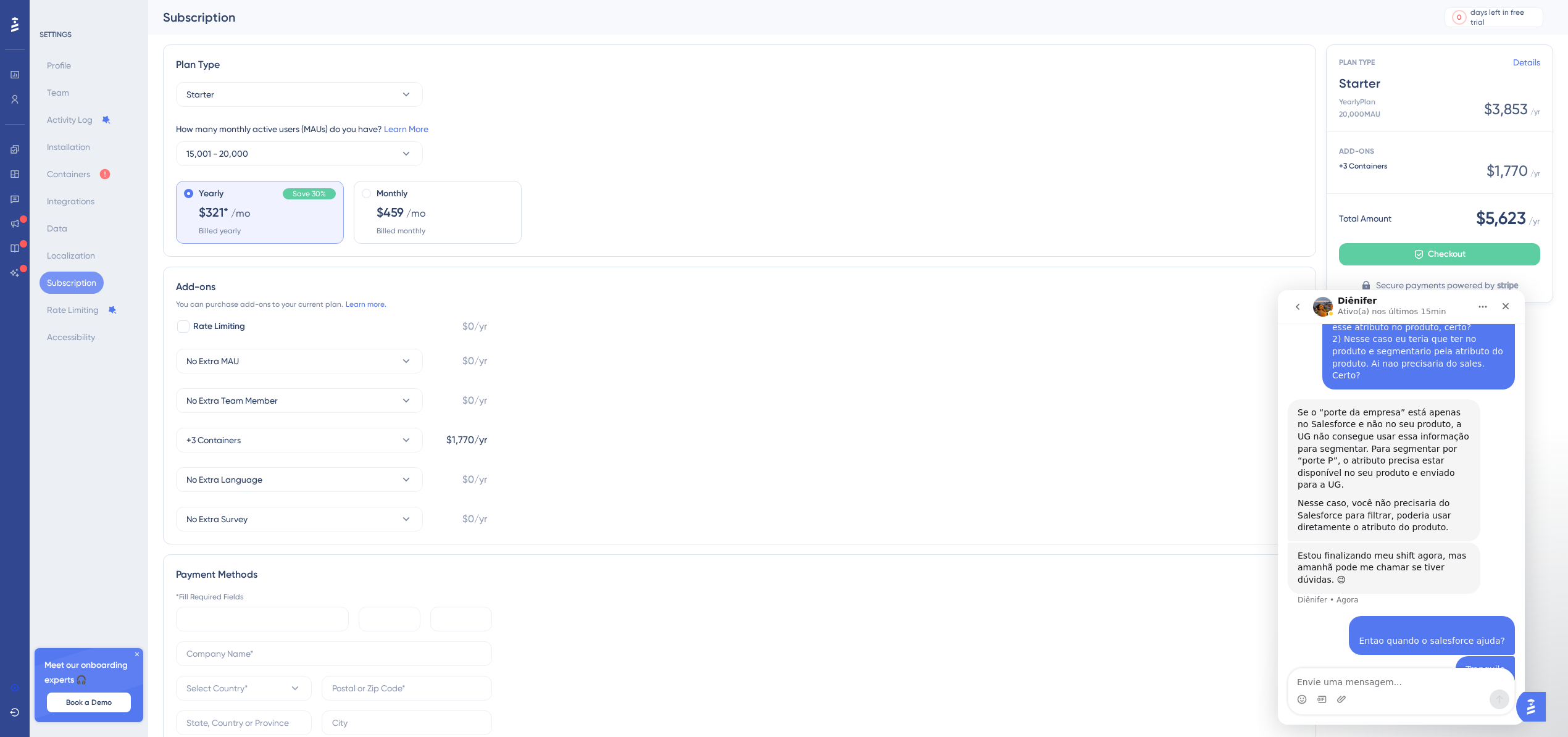
click at [81, 214] on div "Profile Team Activity Log Installation Containers Integrations Data Localizatio…" at bounding box center [89, 201] width 100 height 294
click at [3, 160] on div at bounding box center [15, 211] width 25 height 143
drag, startPoint x: 34, startPoint y: 142, endPoint x: 101, endPoint y: 147, distance: 67.2
click at [34, 143] on div "SETTINGS Profile Team Activity Log Installation Containers Integrations Data Lo…" at bounding box center [88, 368] width 119 height 737
drag, startPoint x: 101, startPoint y: 147, endPoint x: 70, endPoint y: 144, distance: 31.1
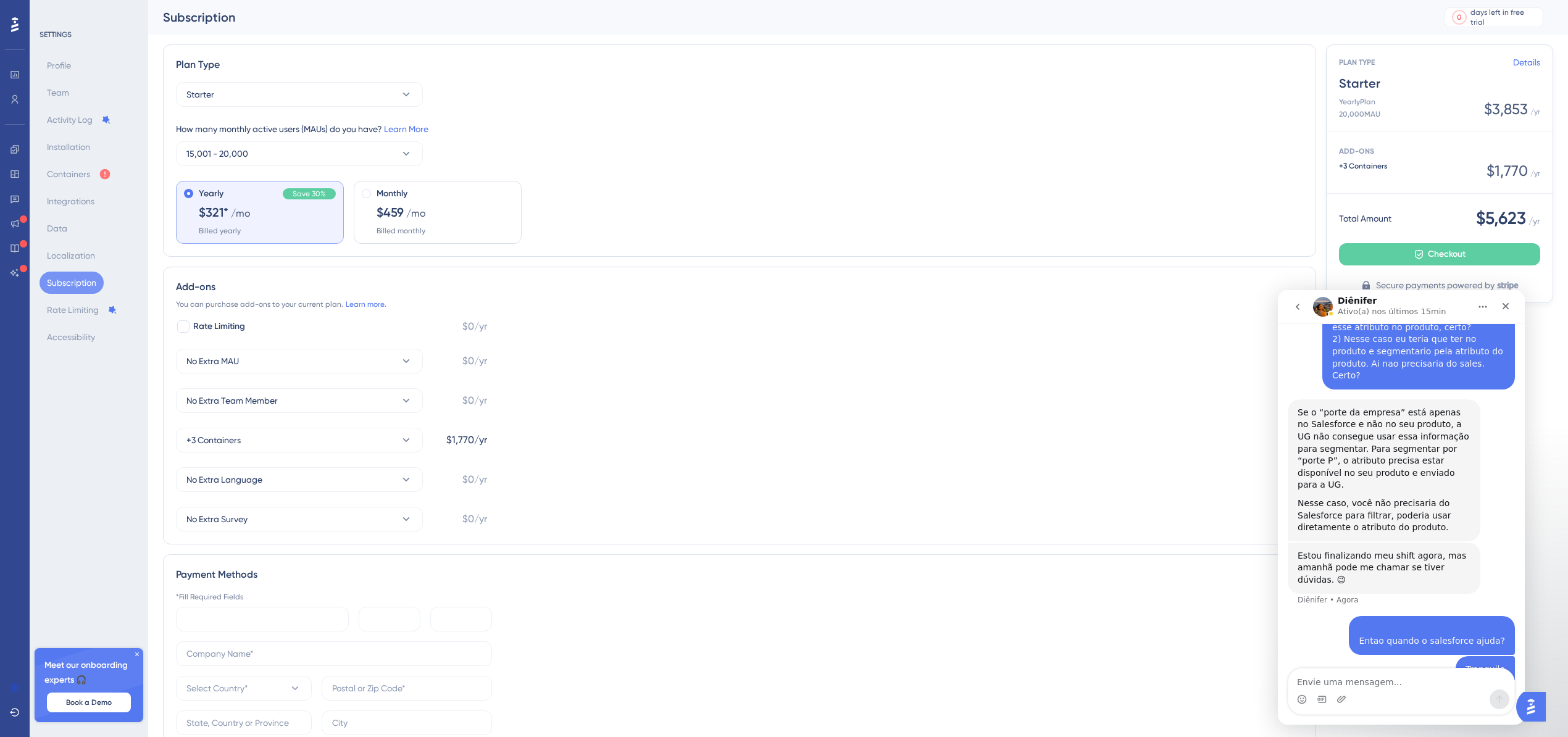
click at [101, 147] on div "Profile Team Activity Log Installation Containers Integrations Data Localizatio…" at bounding box center [89, 201] width 100 height 294
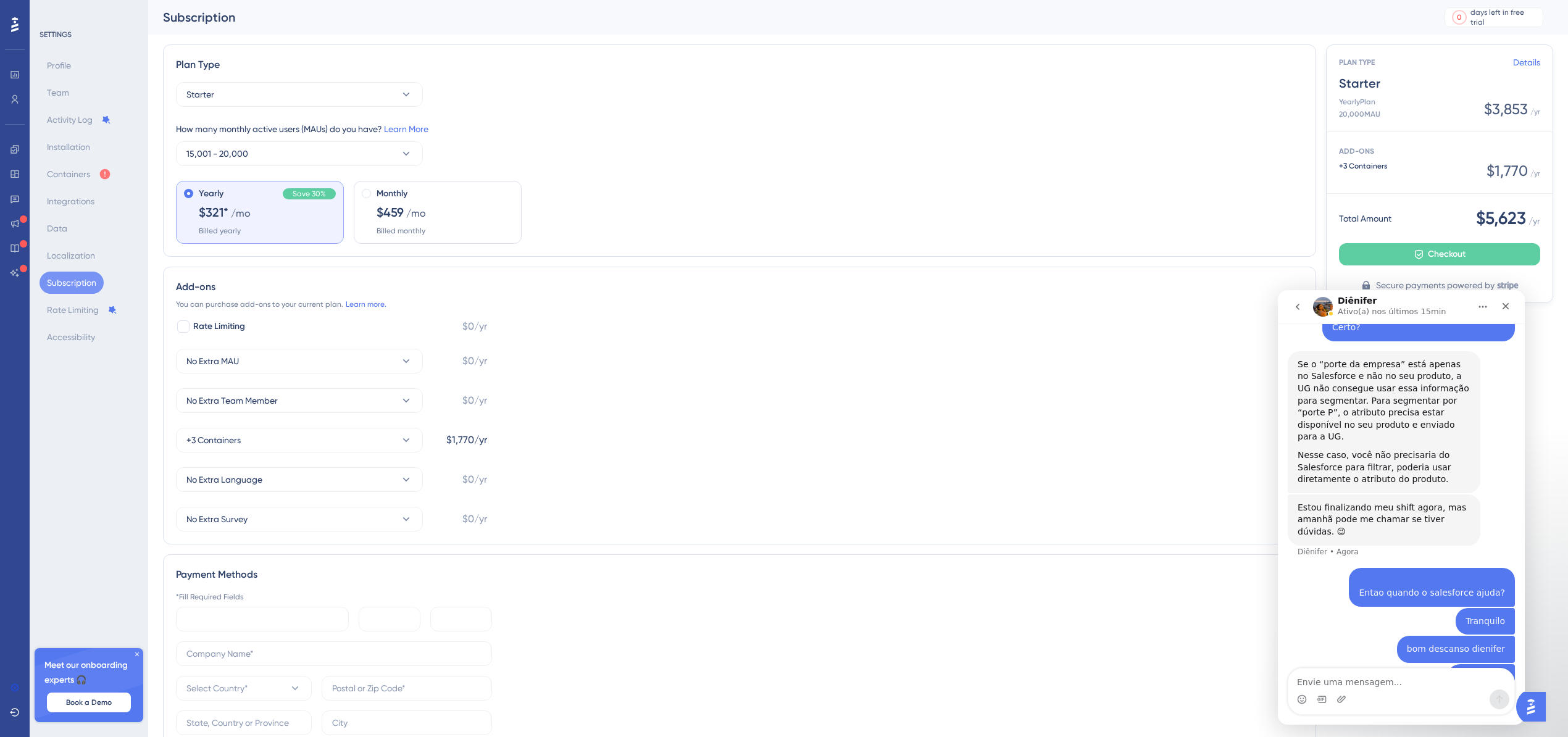
click at [1390, 706] on div "A digitar" at bounding box center [1400, 729] width 227 height 47
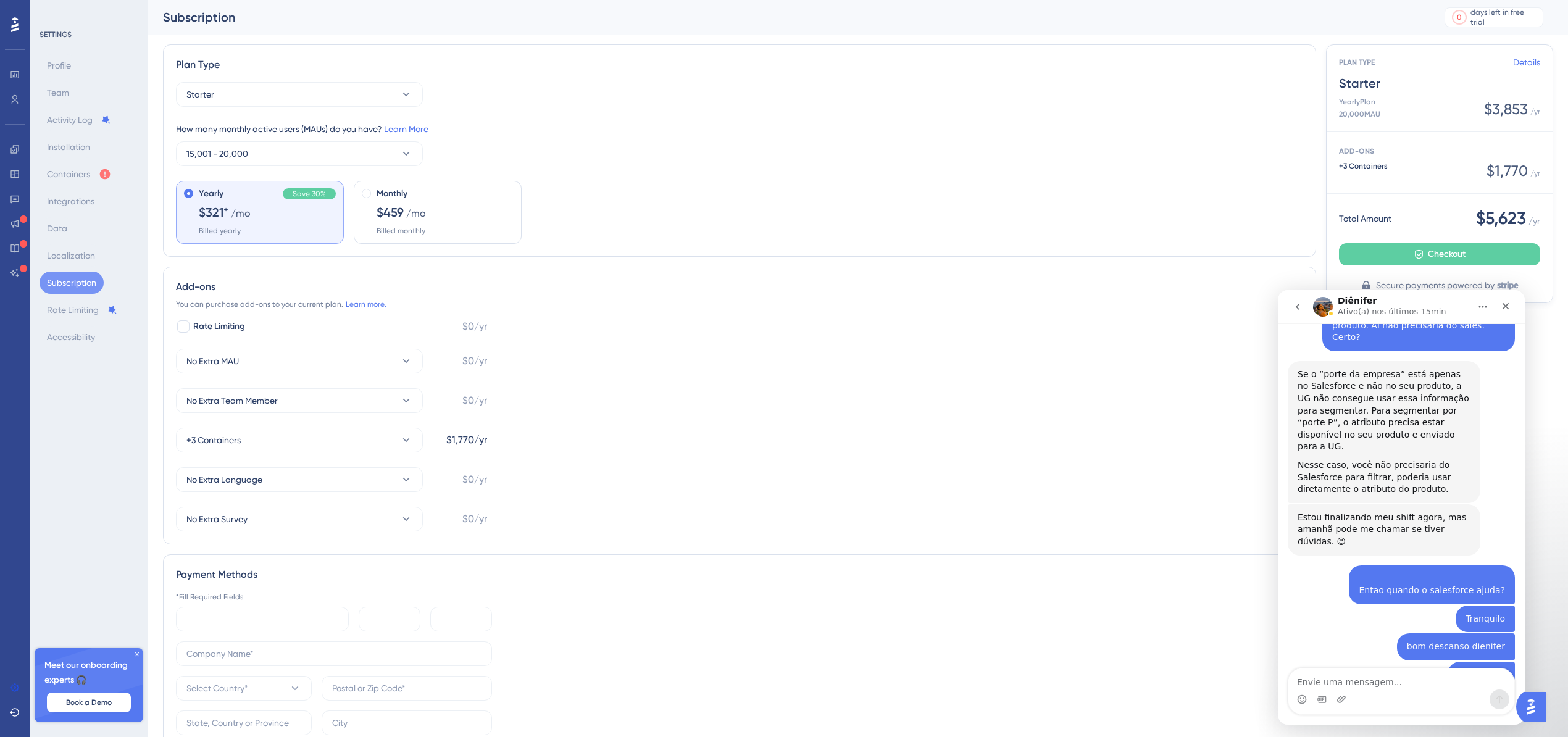
scroll to position [1361, 0]
click at [1012, 203] on div "Yearly Save 30% $321* /mo Billed yearly Monthly $459 /mo Billed monthly" at bounding box center [739, 212] width 1127 height 63
